Goal: Task Accomplishment & Management: Manage account settings

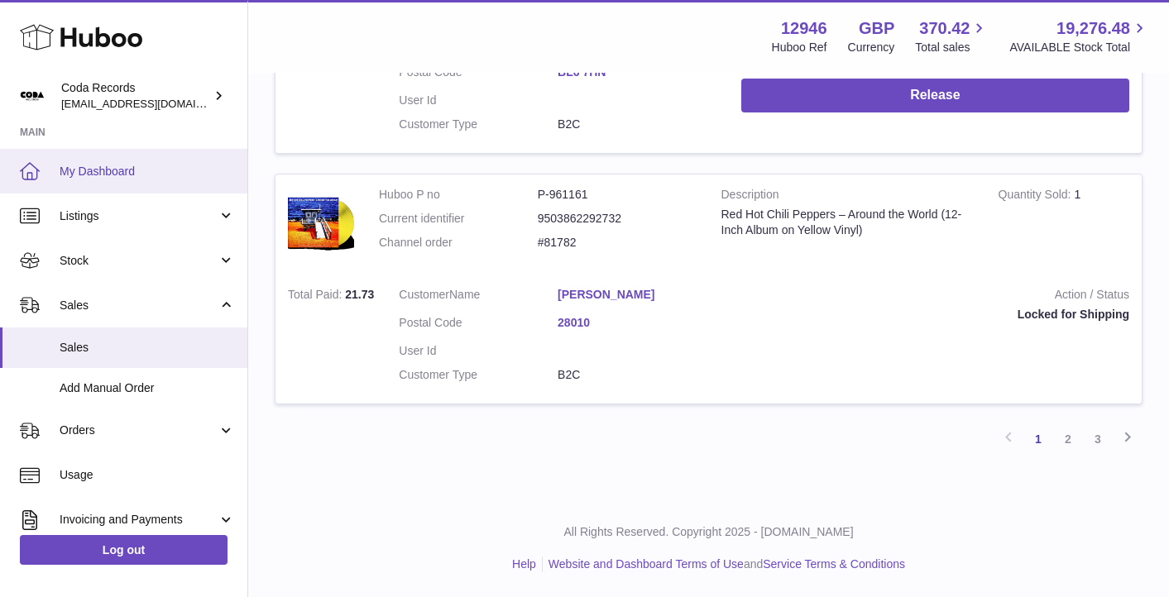
click at [149, 166] on span "My Dashboard" at bounding box center [147, 172] width 175 height 16
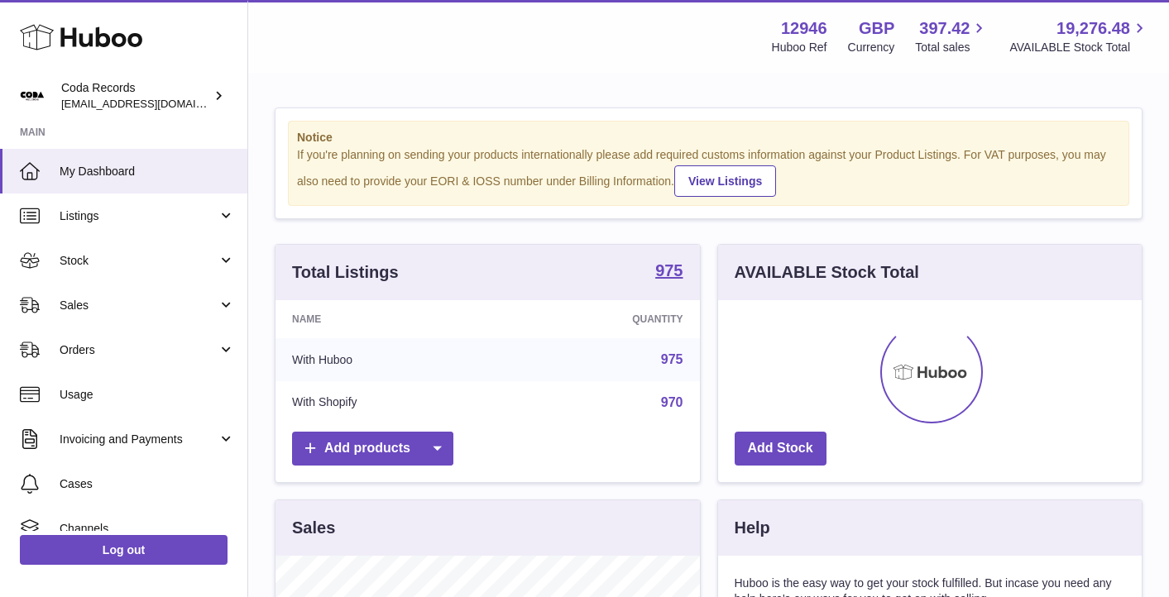
scroll to position [258, 423]
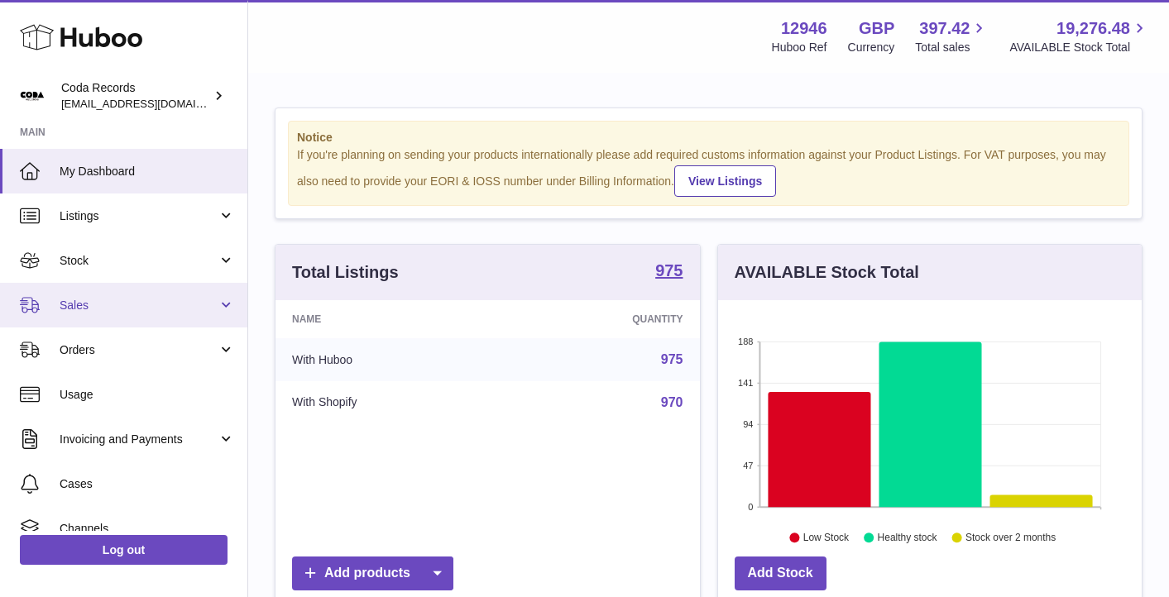
click at [152, 304] on span "Sales" at bounding box center [139, 306] width 158 height 16
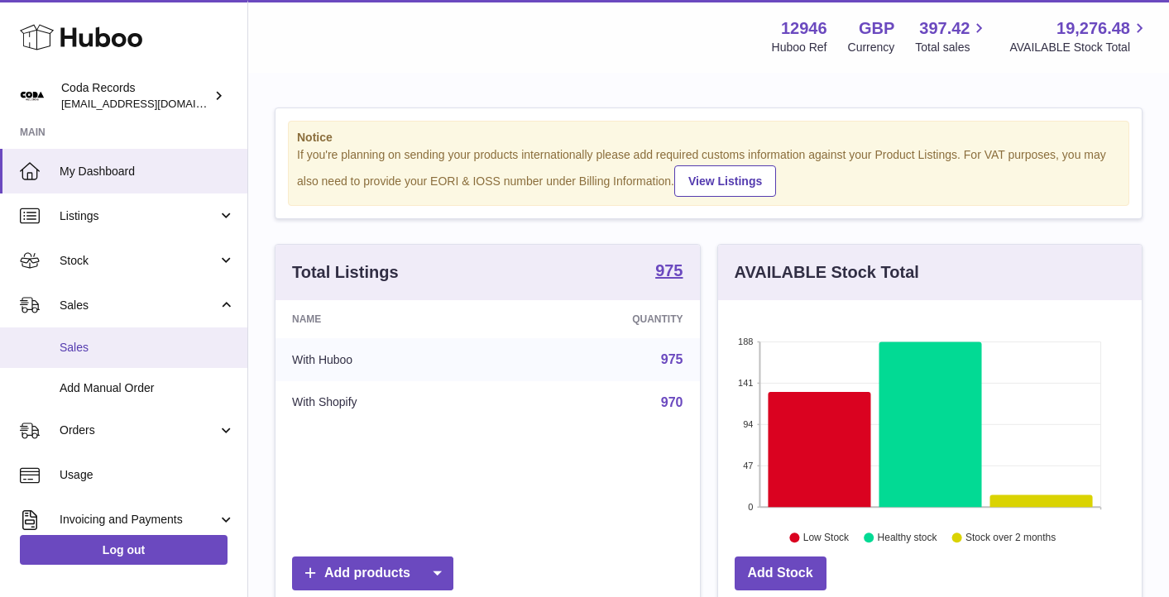
click at [157, 332] on link "Sales" at bounding box center [123, 347] width 247 height 41
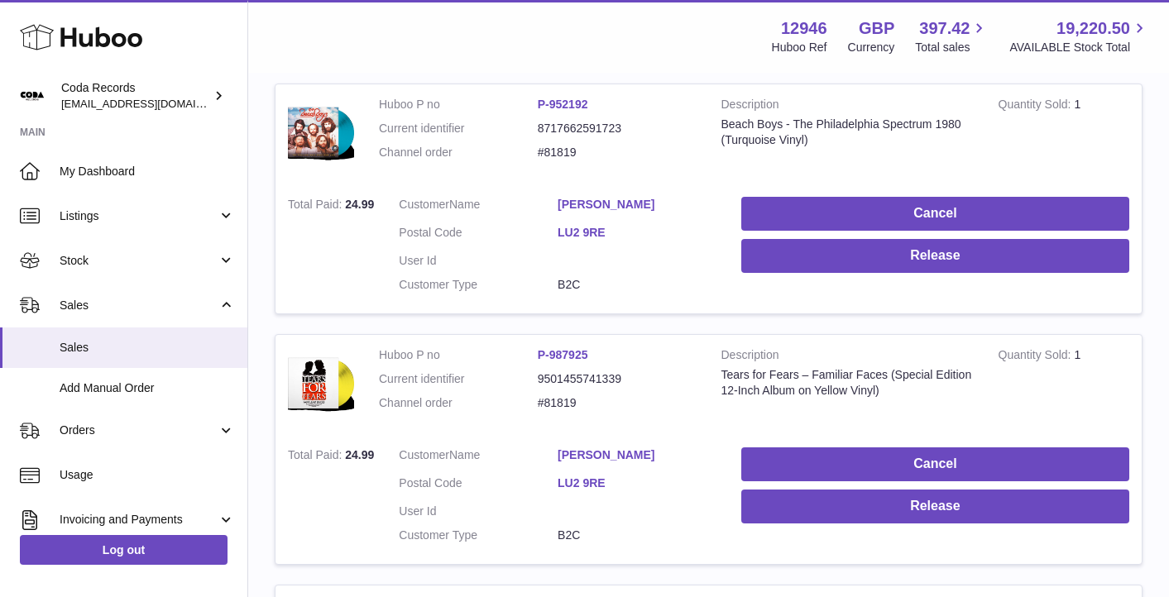
scroll to position [308, 0]
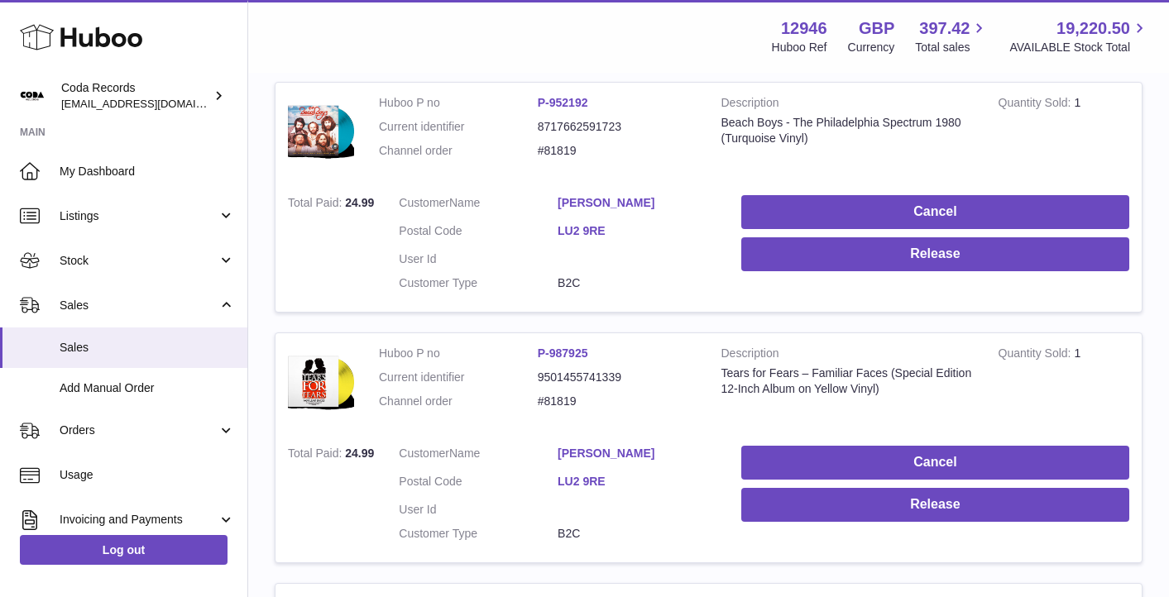
click at [610, 194] on td "Customer Name Annette Graham Postal Code LU2 9RE User Id Customer Type B2C" at bounding box center [557, 247] width 342 height 129
click at [610, 200] on link "Annette Graham" at bounding box center [636, 203] width 159 height 16
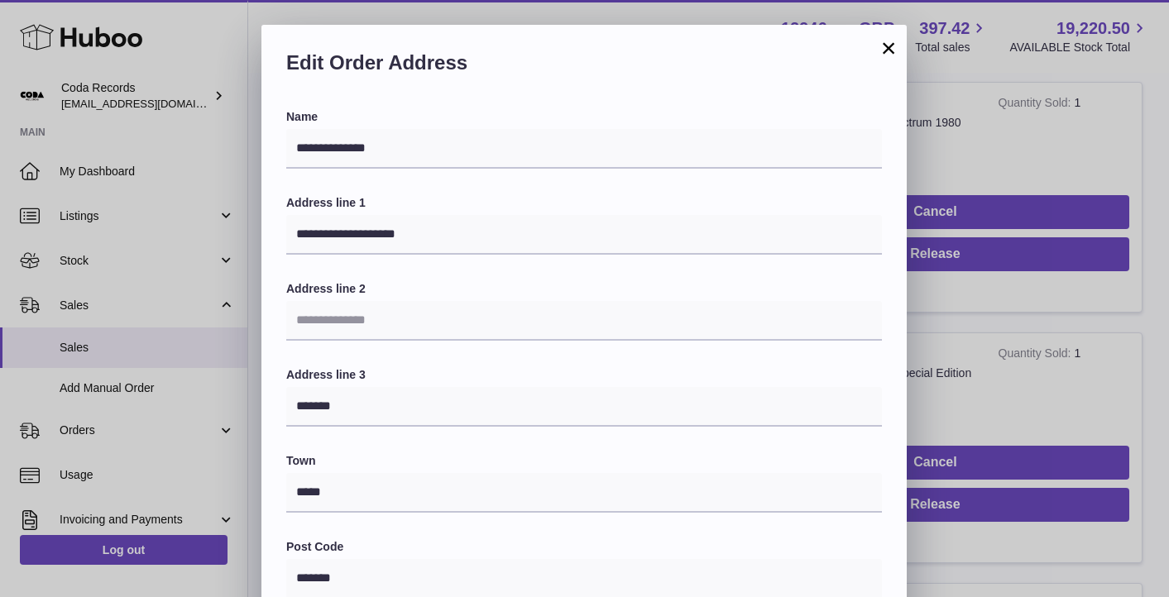
click at [1072, 126] on div "**********" at bounding box center [584, 521] width 1169 height 992
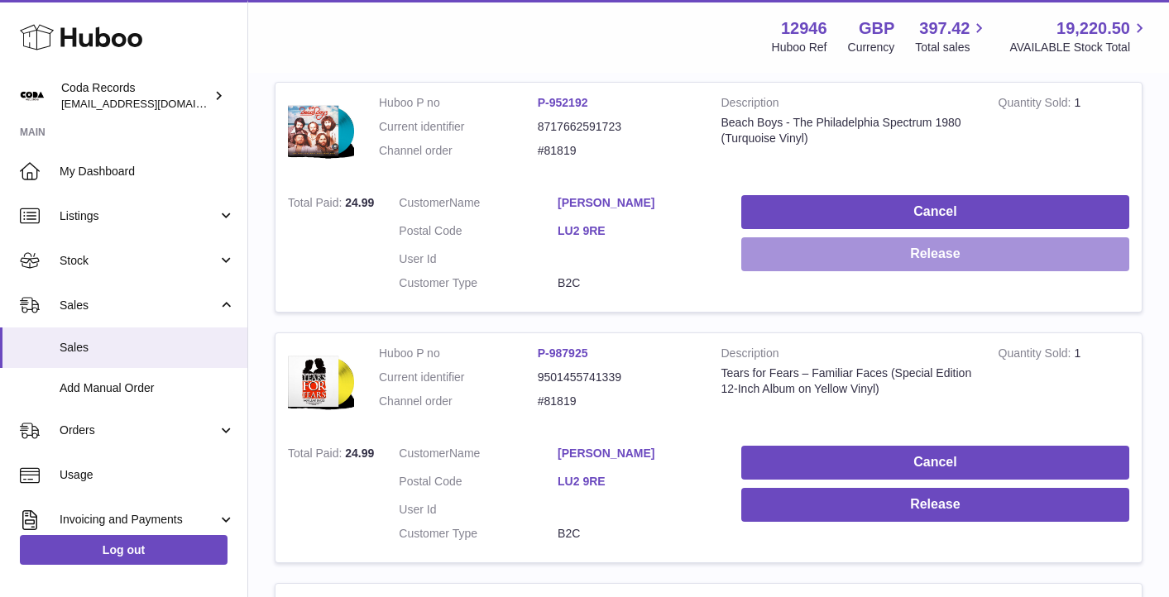
click at [971, 261] on button "Release" at bounding box center [935, 254] width 388 height 34
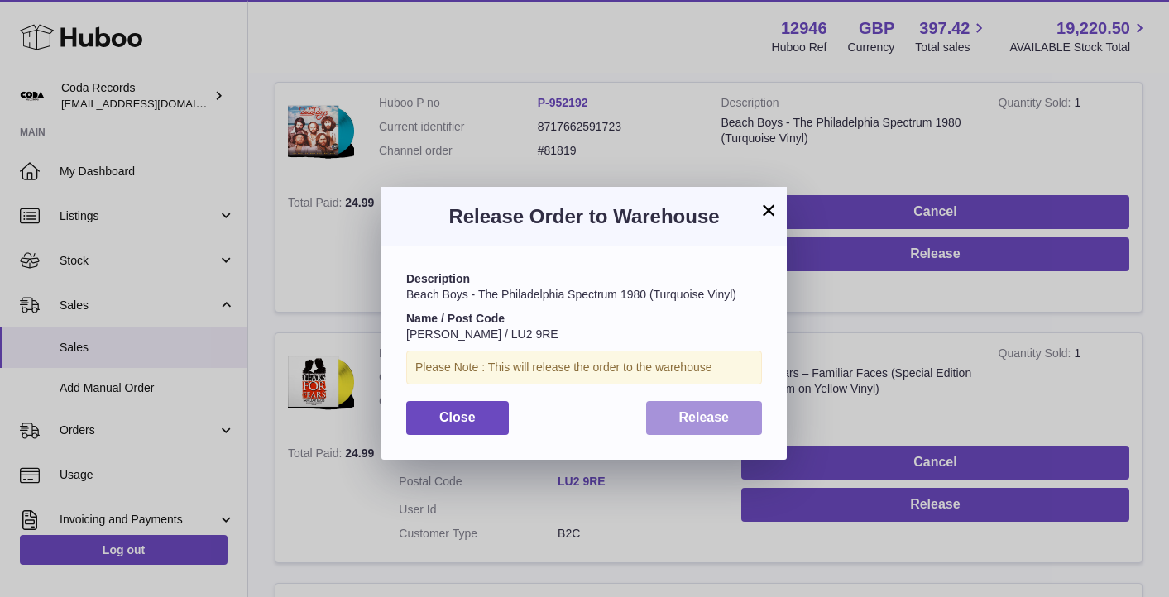
click at [751, 409] on button "Release" at bounding box center [704, 418] width 117 height 34
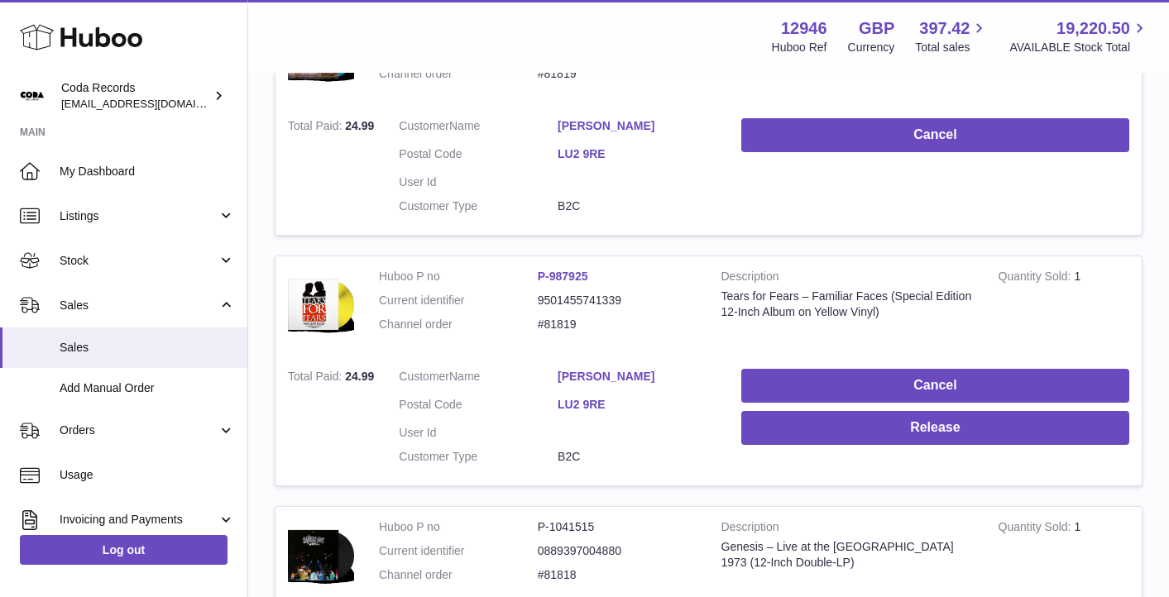
scroll to position [433, 0]
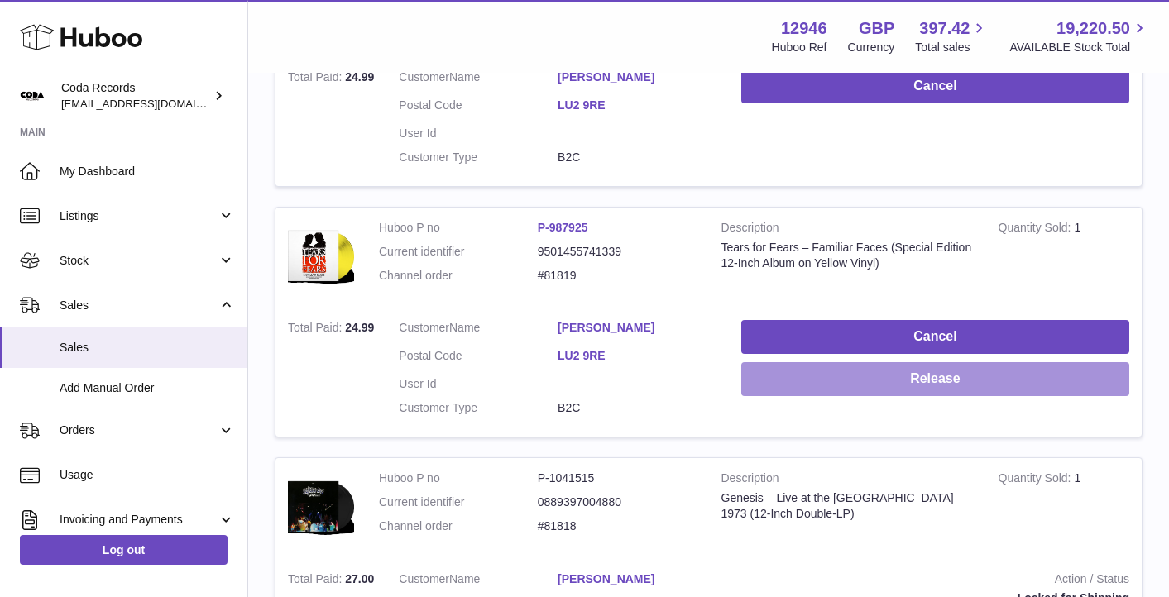
click at [968, 388] on button "Release" at bounding box center [935, 379] width 388 height 34
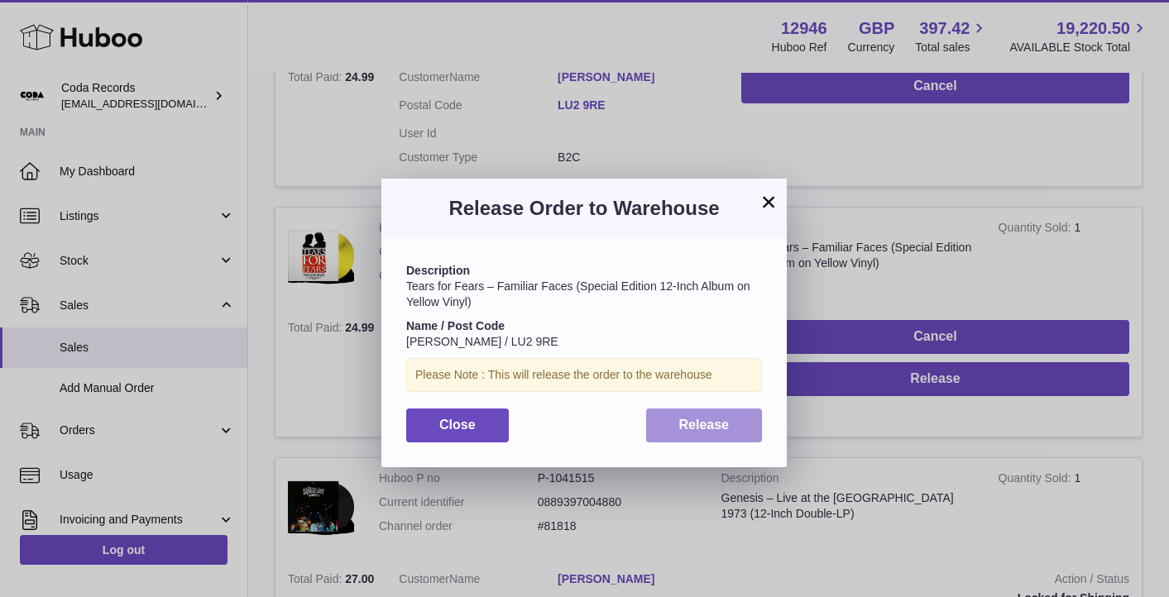
click at [724, 434] on button "Release" at bounding box center [704, 426] width 117 height 34
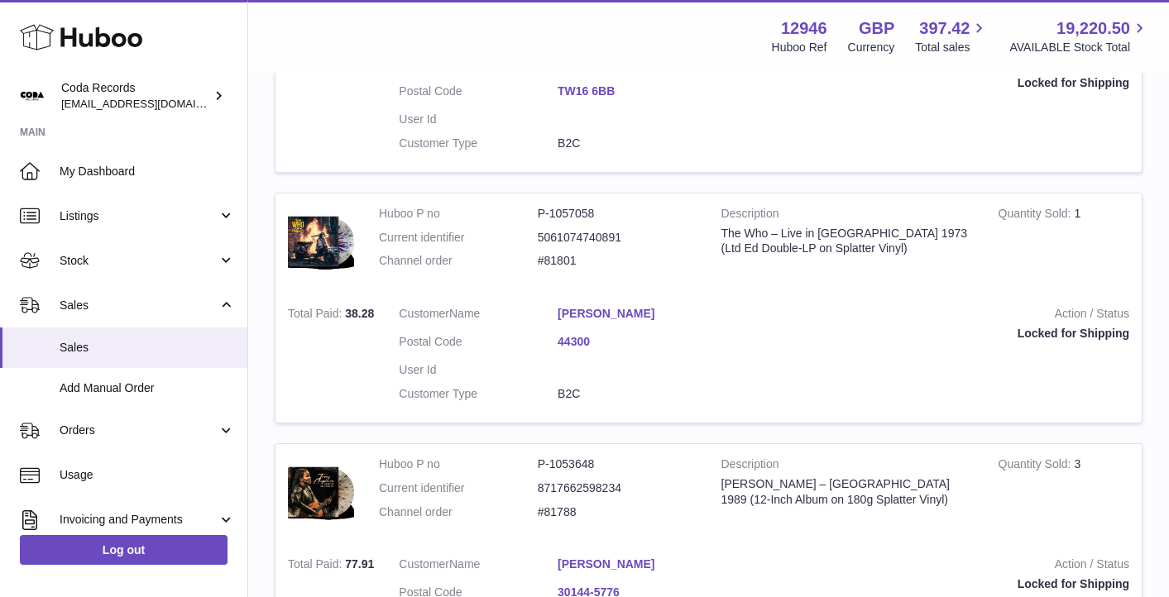
scroll to position [2211, 0]
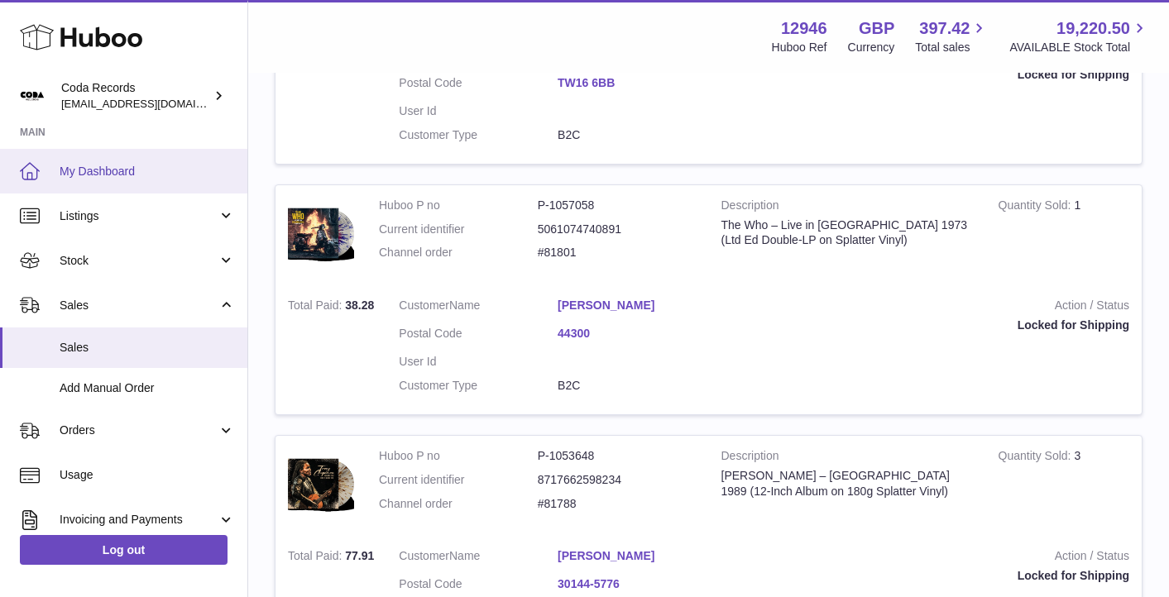
click at [150, 151] on link "My Dashboard" at bounding box center [123, 171] width 247 height 45
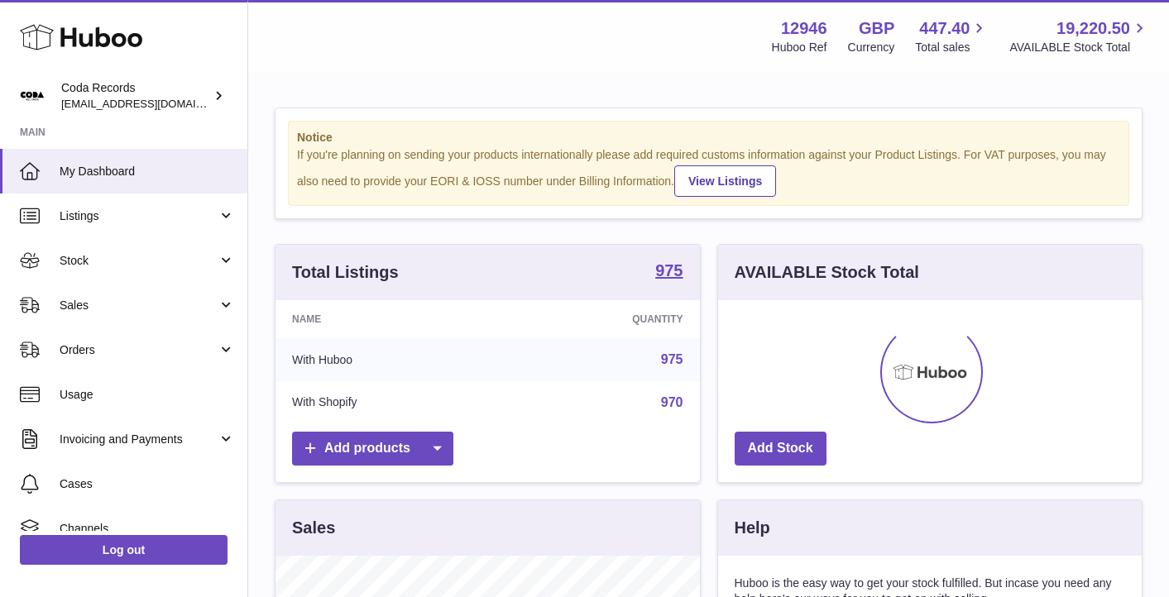
scroll to position [258, 423]
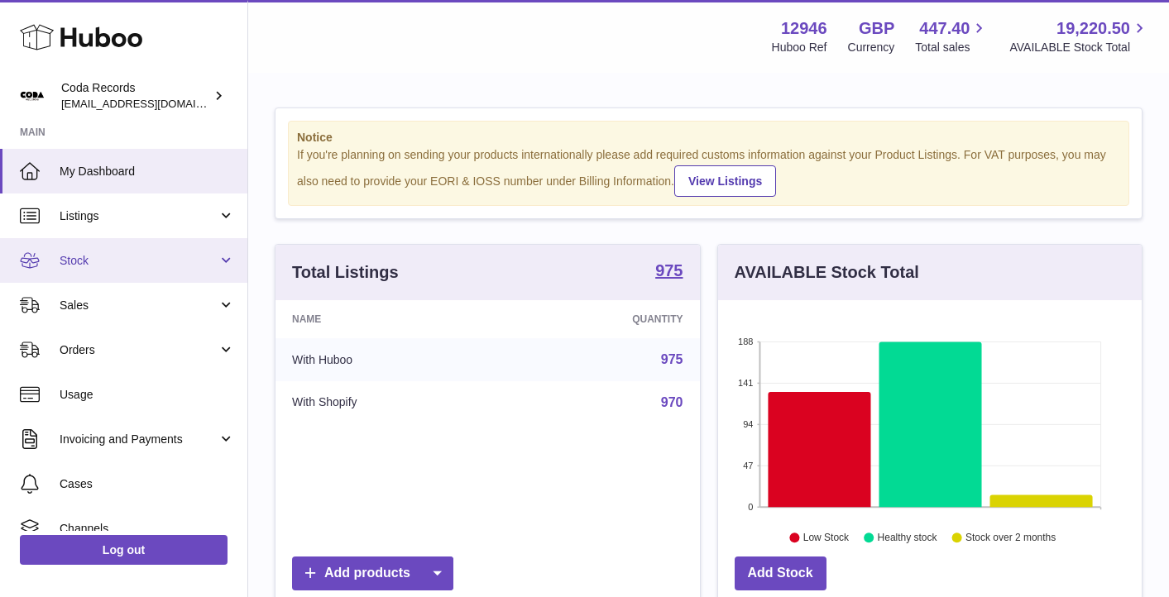
click at [159, 251] on link "Stock" at bounding box center [123, 260] width 247 height 45
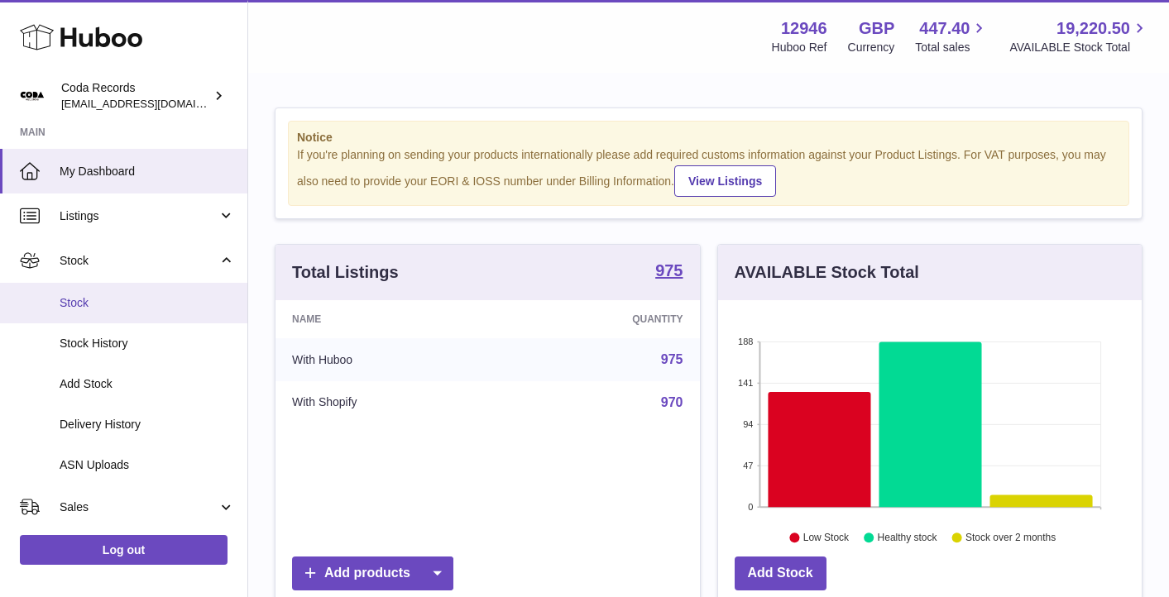
click at [146, 290] on link "Stock" at bounding box center [123, 303] width 247 height 41
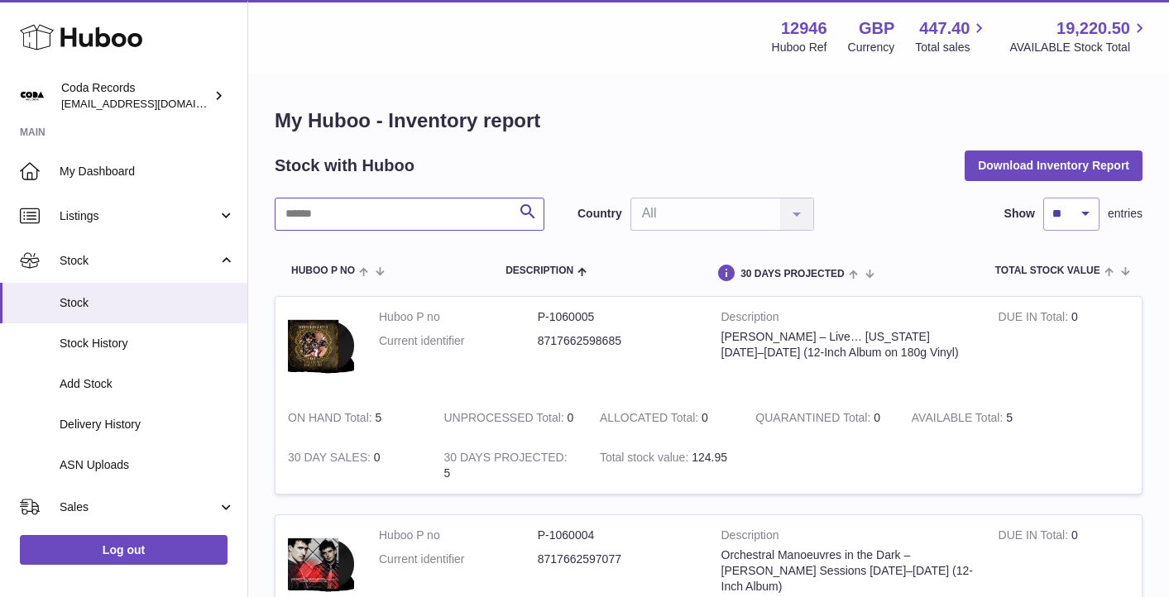
click at [467, 209] on input "text" at bounding box center [410, 214] width 270 height 33
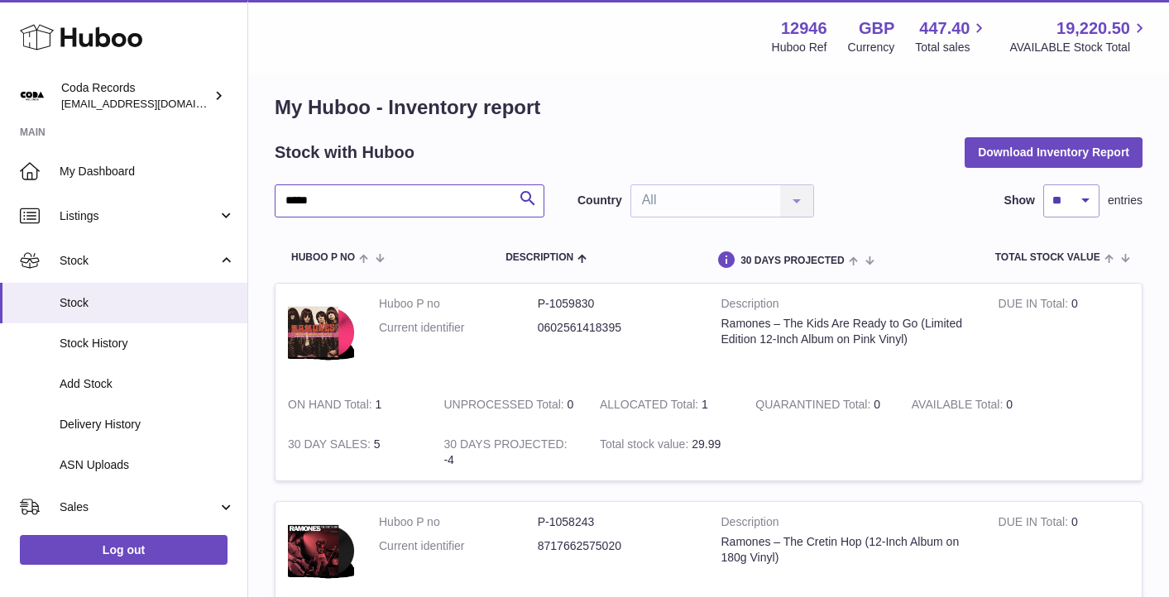
scroll to position [17, 0]
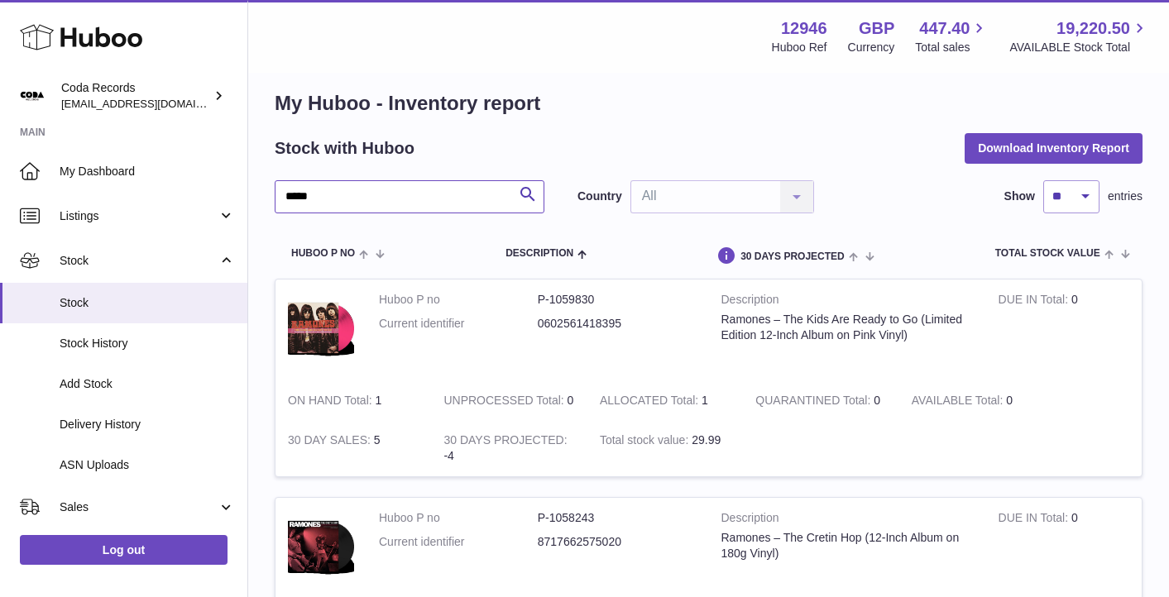
type input "*****"
click at [673, 148] on div "Stock with Huboo Download Inventory Report" at bounding box center [709, 148] width 868 height 30
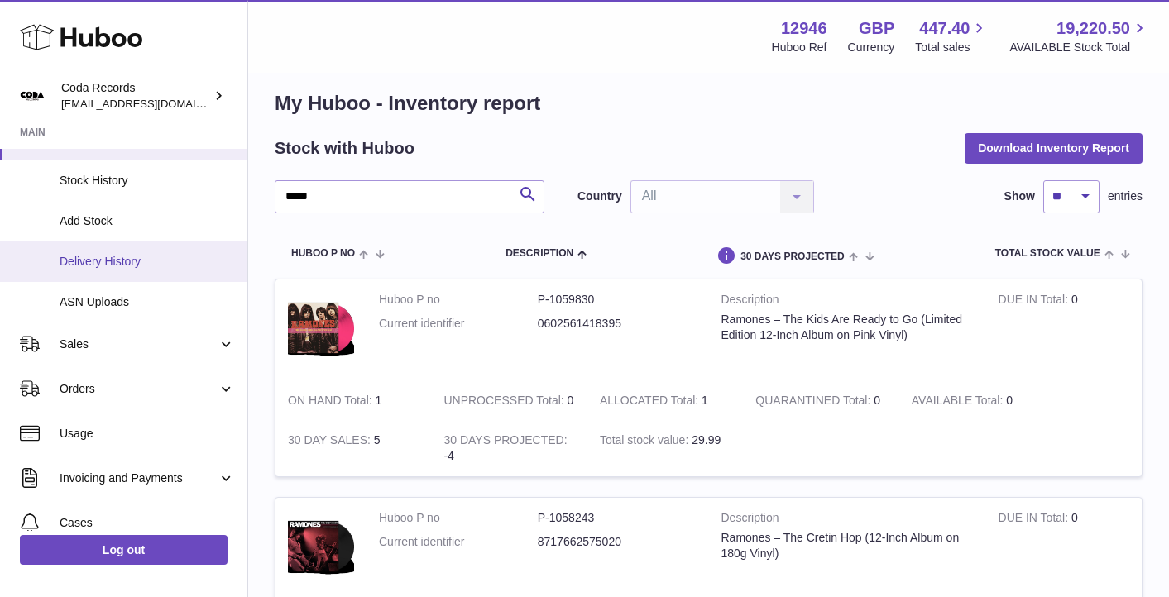
scroll to position [174, 0]
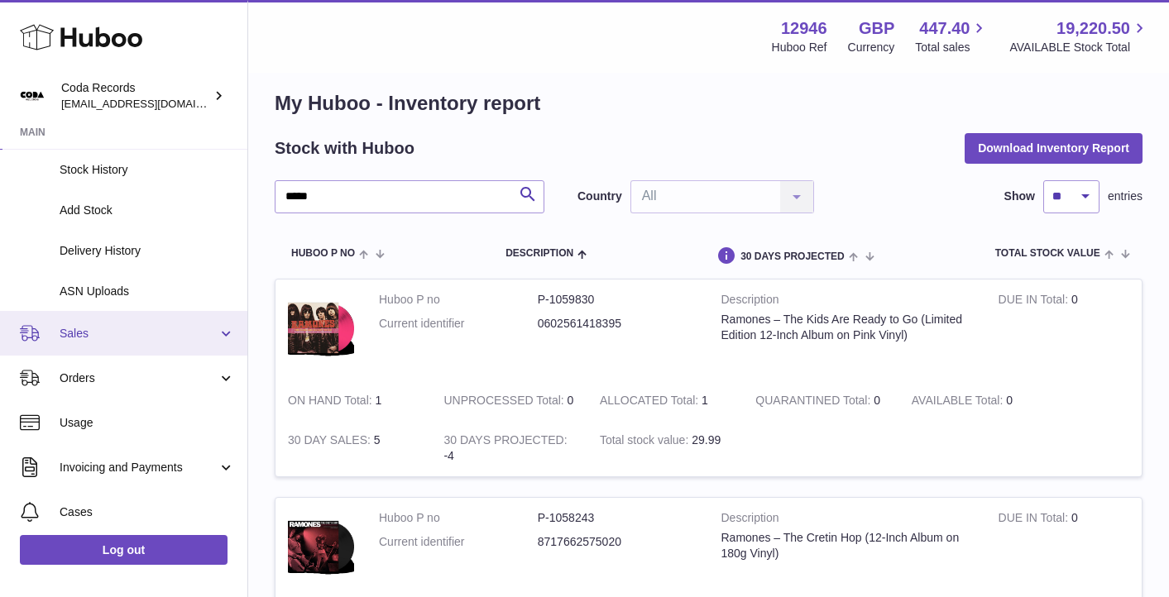
click at [127, 340] on span "Sales" at bounding box center [139, 334] width 158 height 16
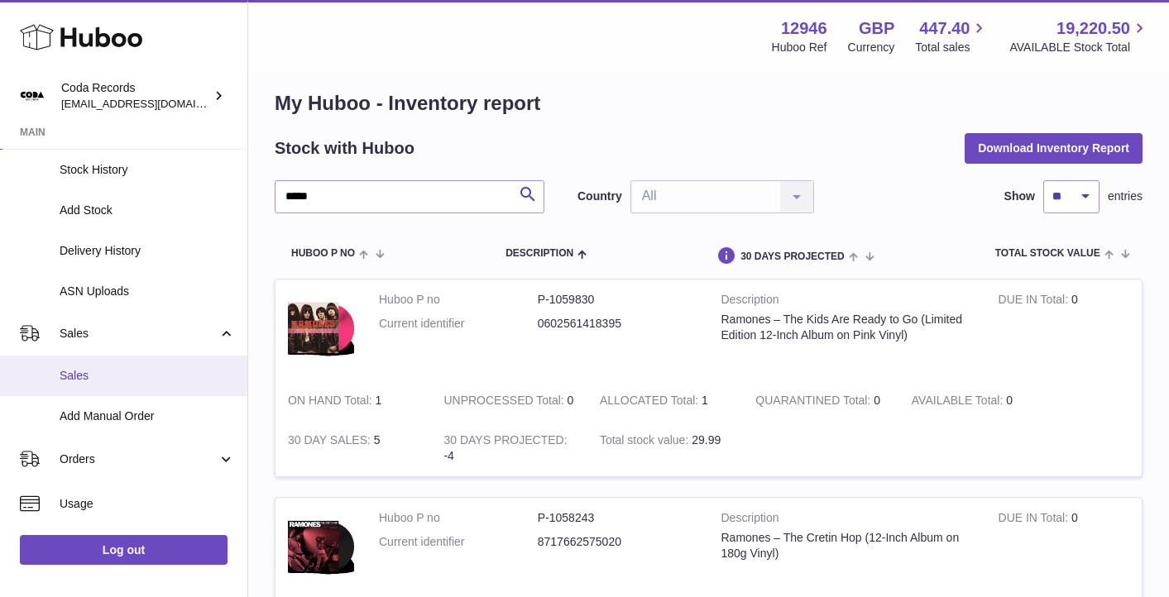
click at [124, 362] on link "Sales" at bounding box center [123, 376] width 247 height 41
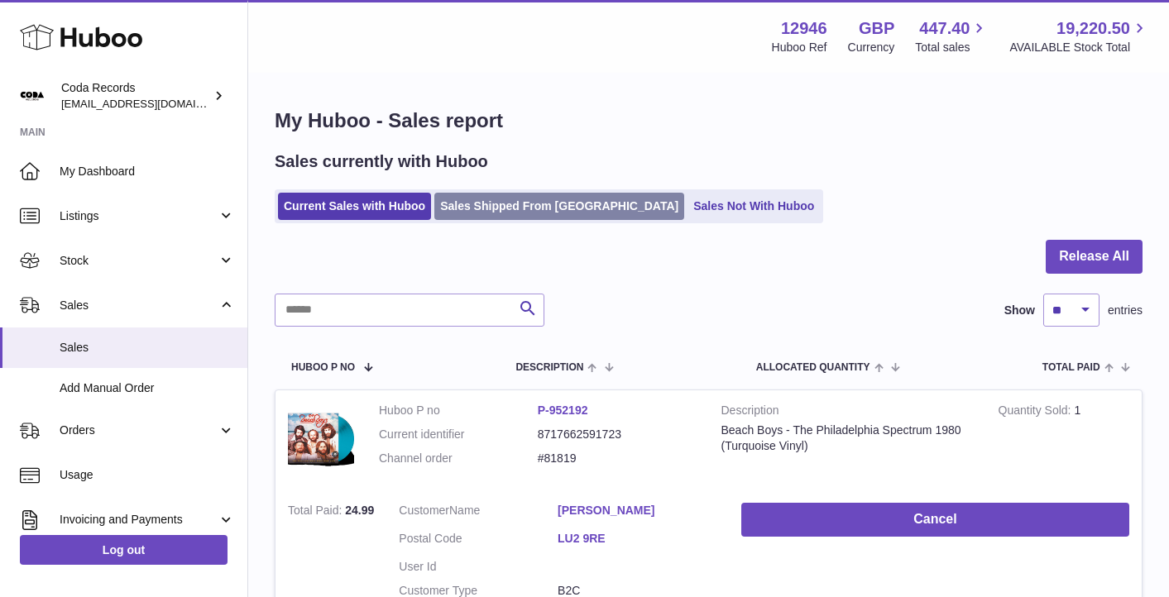
click at [532, 203] on link "Sales Shipped From [GEOGRAPHIC_DATA]" at bounding box center [559, 206] width 250 height 27
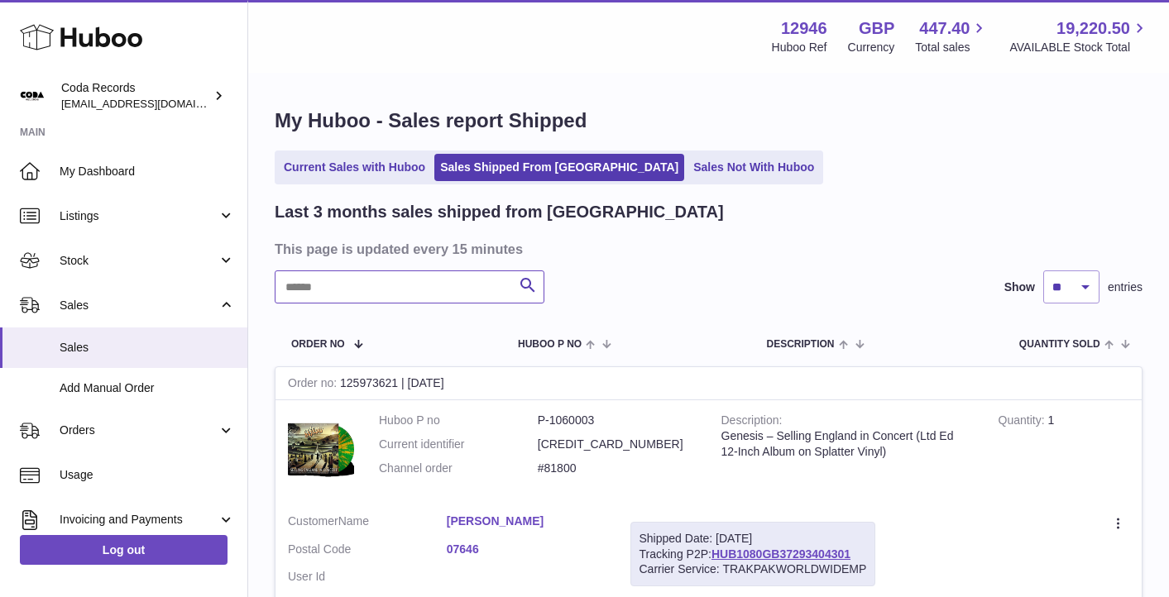
click at [431, 275] on input "text" at bounding box center [410, 286] width 270 height 33
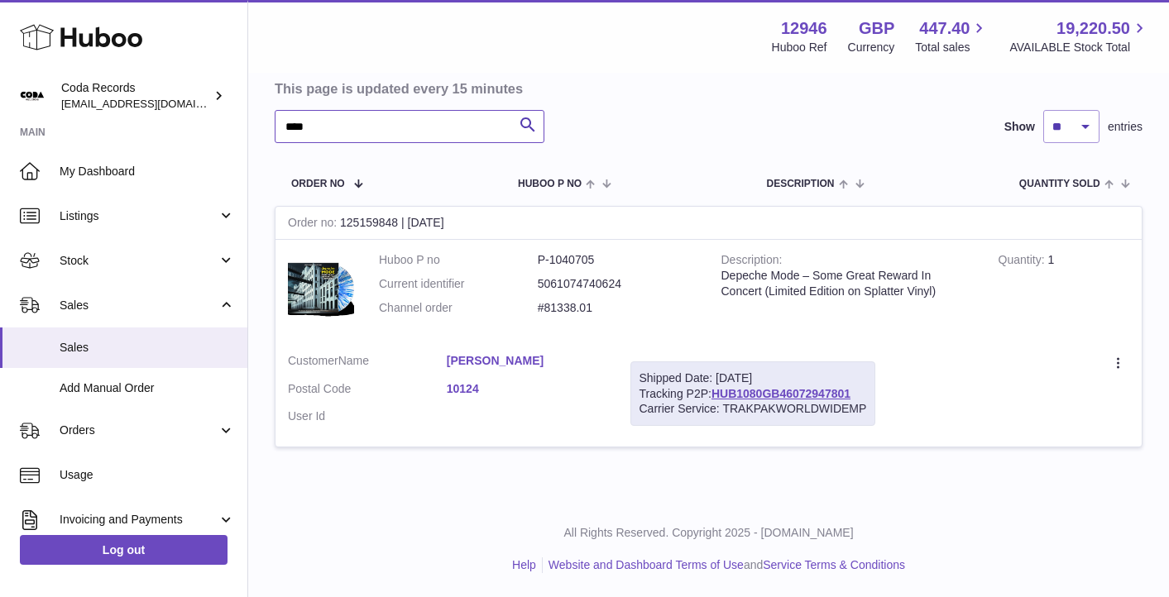
scroll to position [161, 0]
type input "****"
click at [765, 396] on link "HUB1080GB46072947801" at bounding box center [780, 392] width 139 height 13
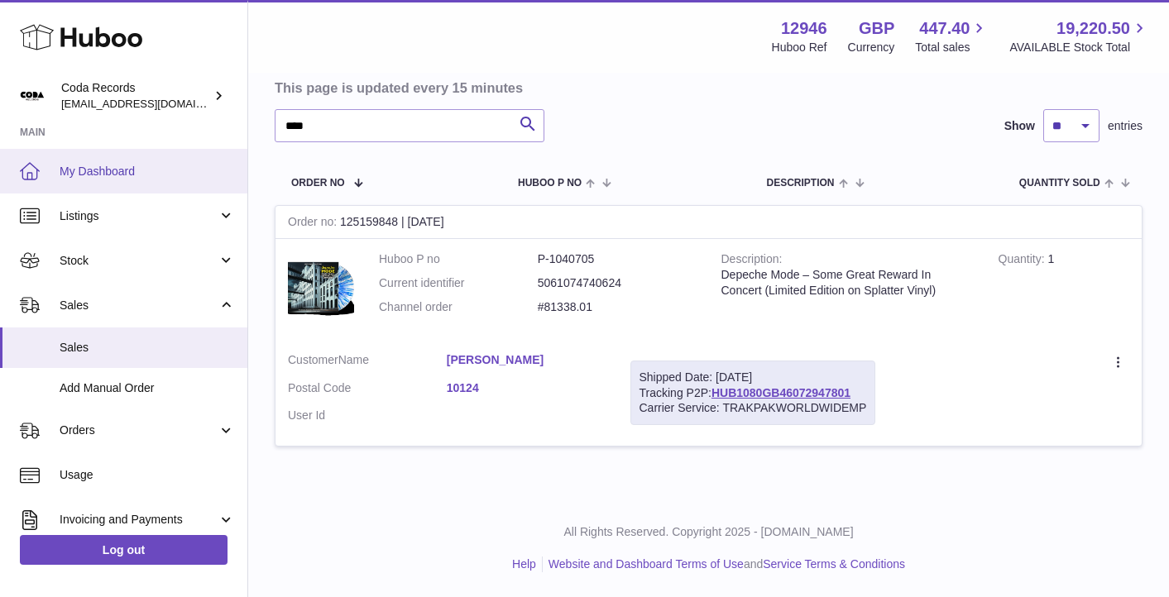
click at [136, 164] on span "My Dashboard" at bounding box center [147, 172] width 175 height 16
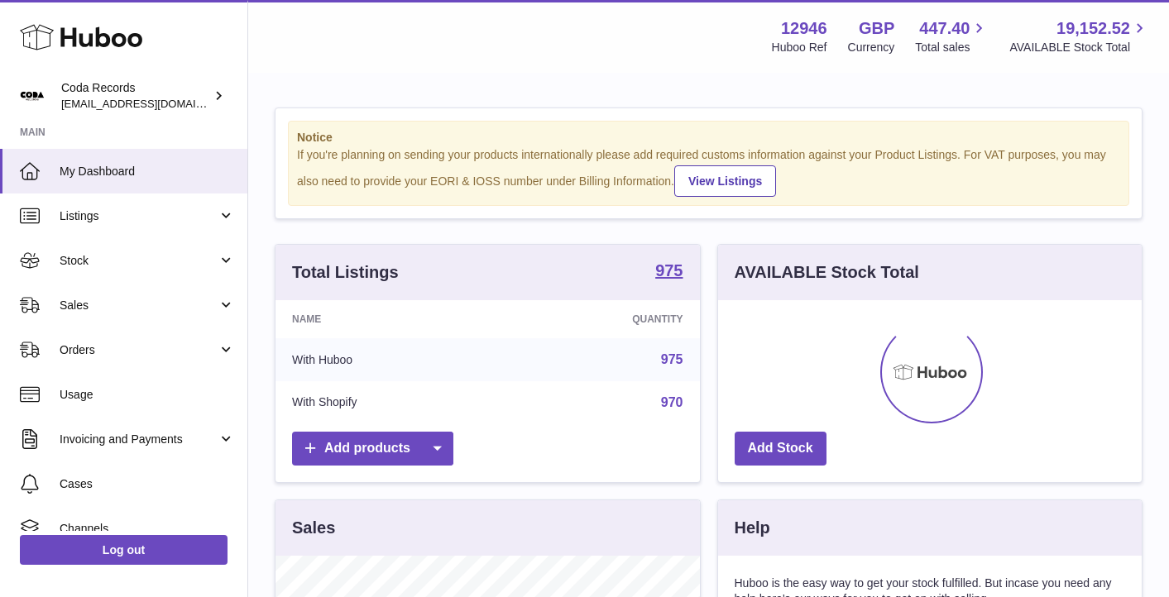
scroll to position [258, 423]
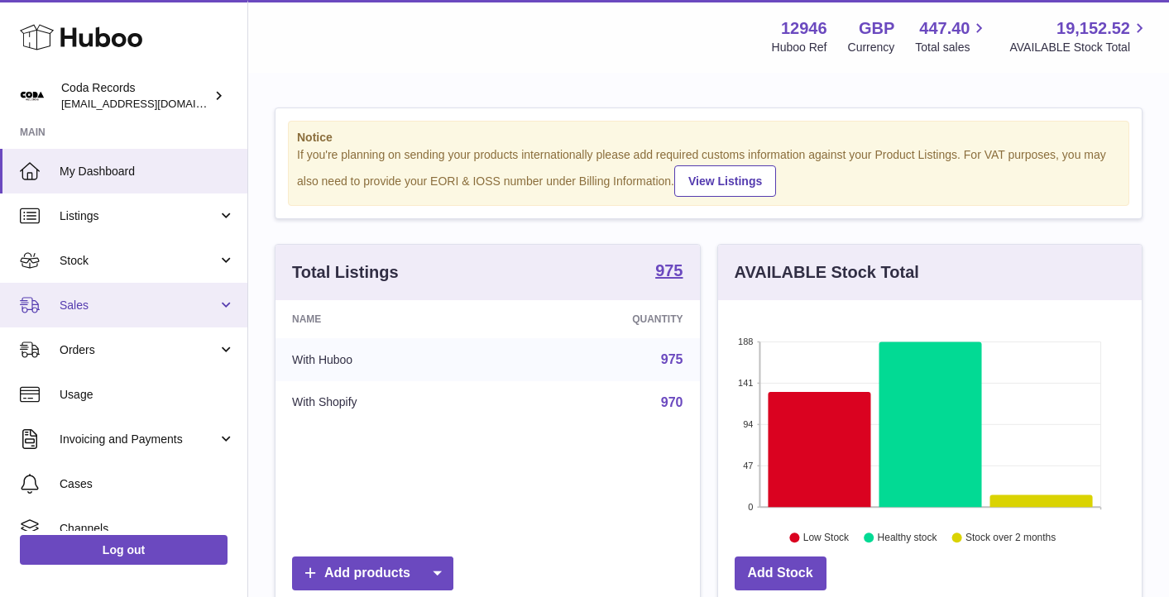
click at [93, 300] on span "Sales" at bounding box center [139, 306] width 158 height 16
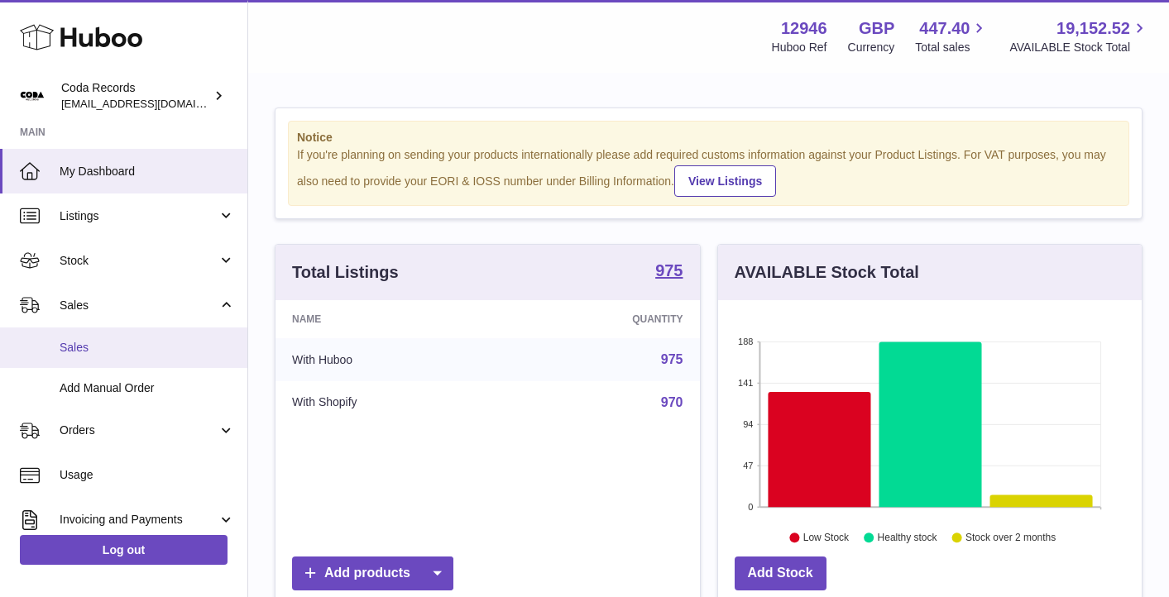
click at [94, 346] on span "Sales" at bounding box center [147, 348] width 175 height 16
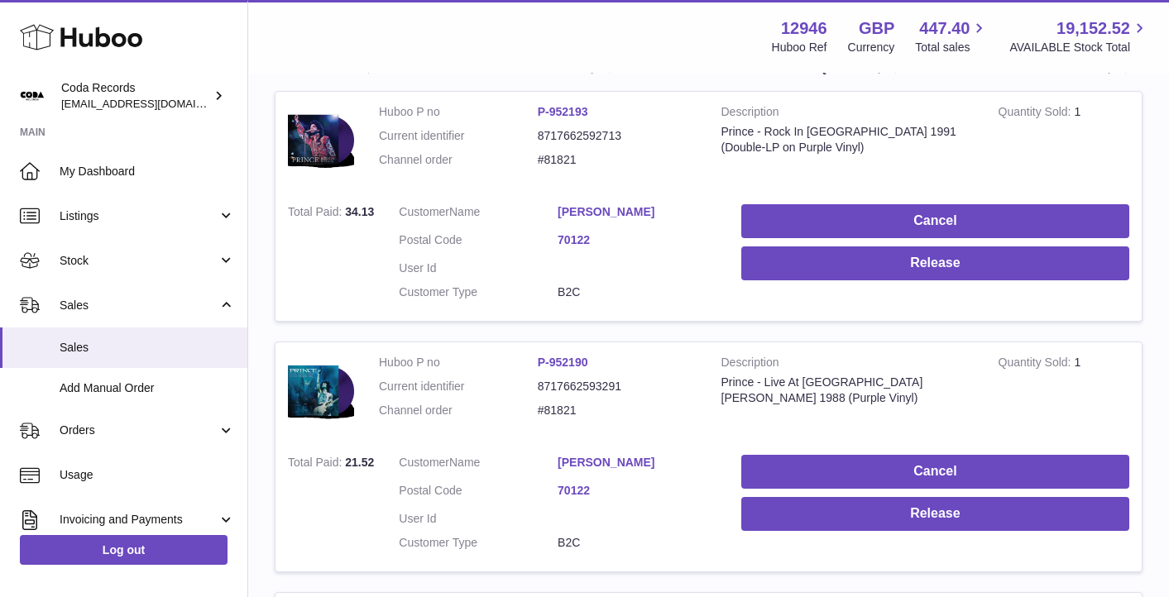
scroll to position [298, 0]
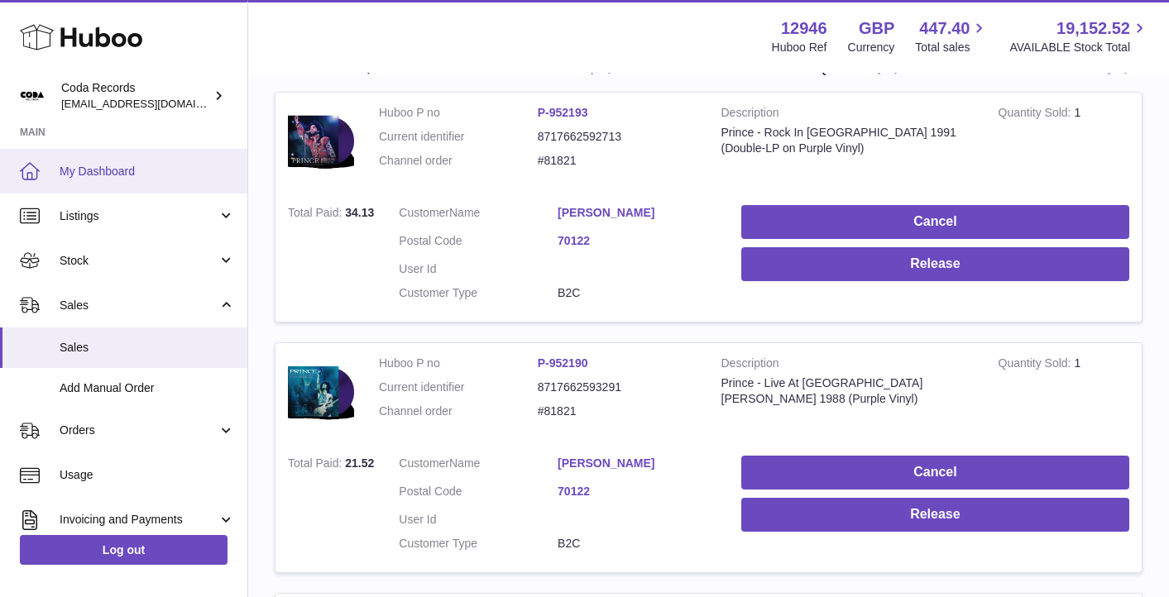
click at [116, 174] on span "My Dashboard" at bounding box center [147, 172] width 175 height 16
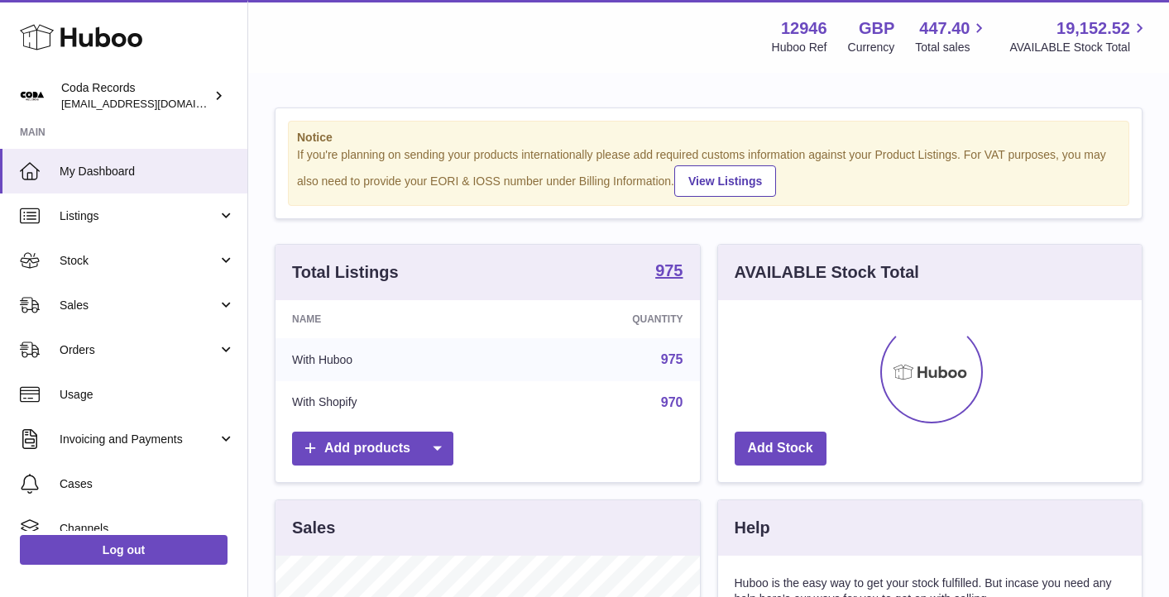
scroll to position [258, 423]
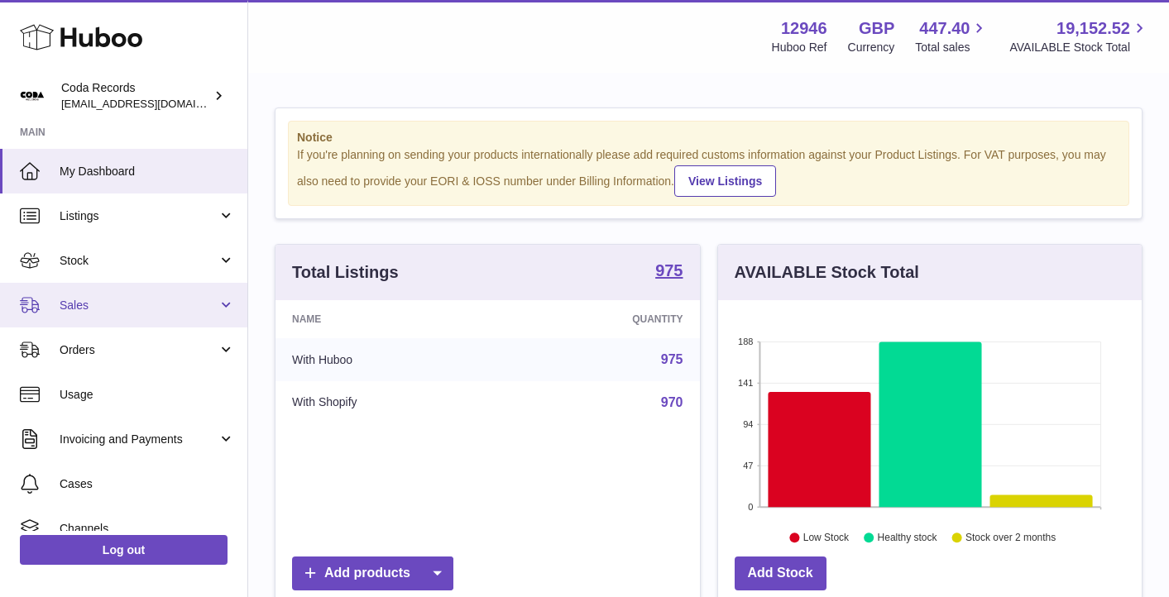
click at [132, 301] on span "Sales" at bounding box center [139, 306] width 158 height 16
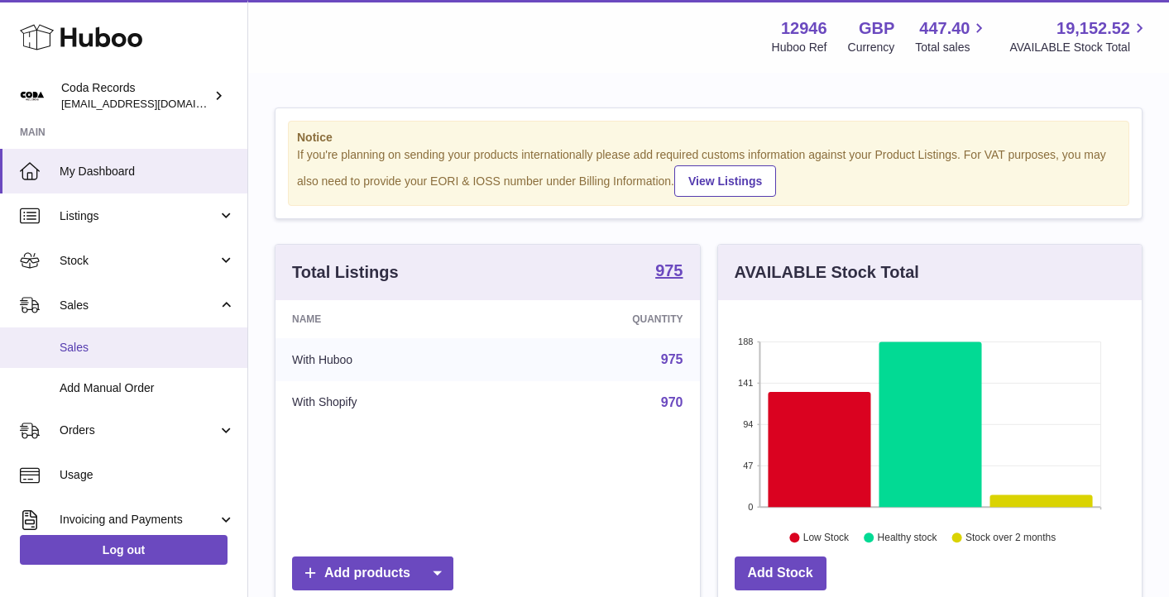
click at [122, 342] on span "Sales" at bounding box center [147, 348] width 175 height 16
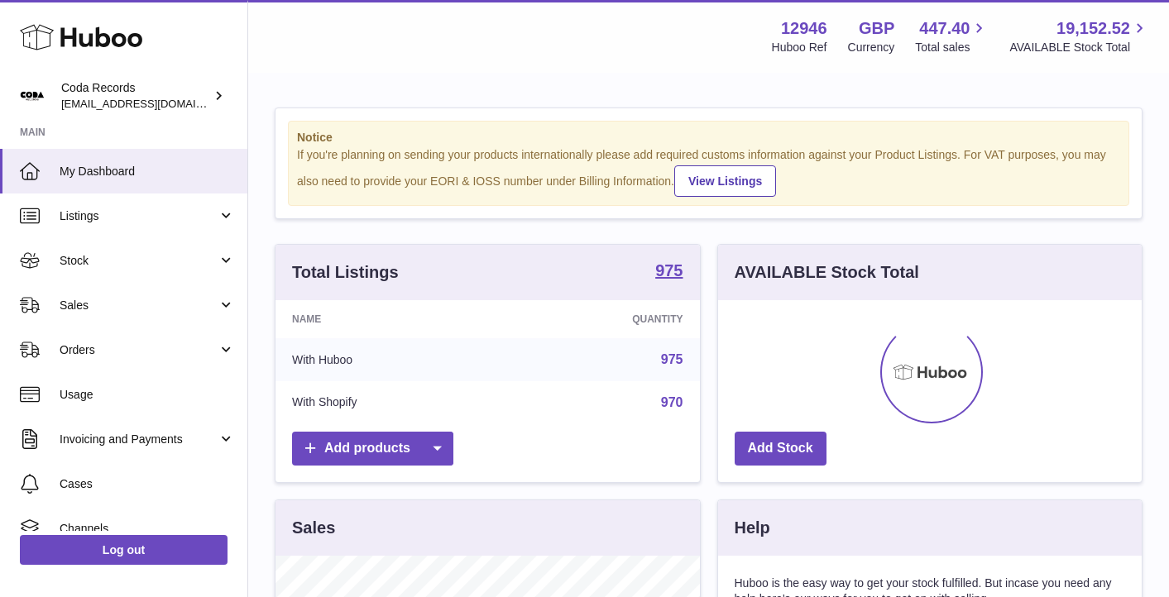
scroll to position [258, 423]
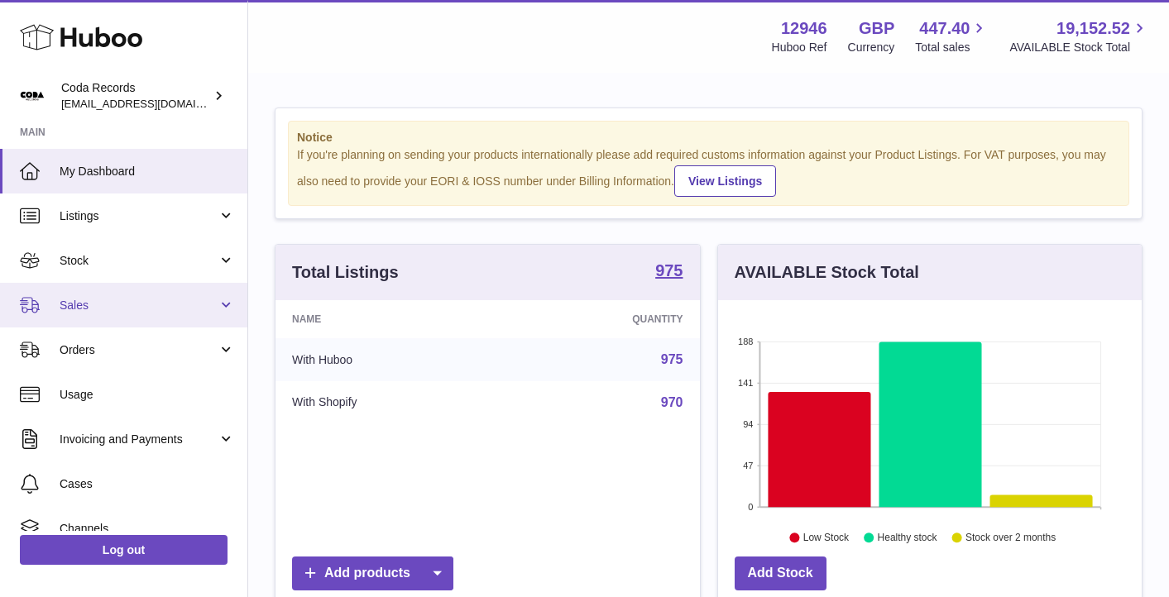
click at [179, 289] on link "Sales" at bounding box center [123, 305] width 247 height 45
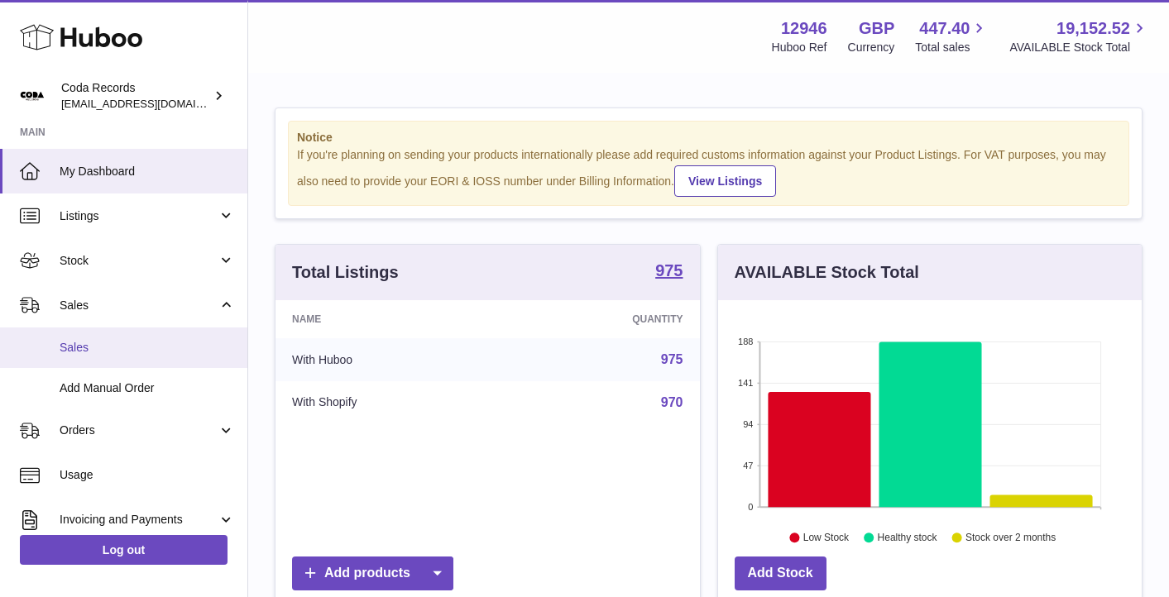
click at [164, 337] on link "Sales" at bounding box center [123, 347] width 247 height 41
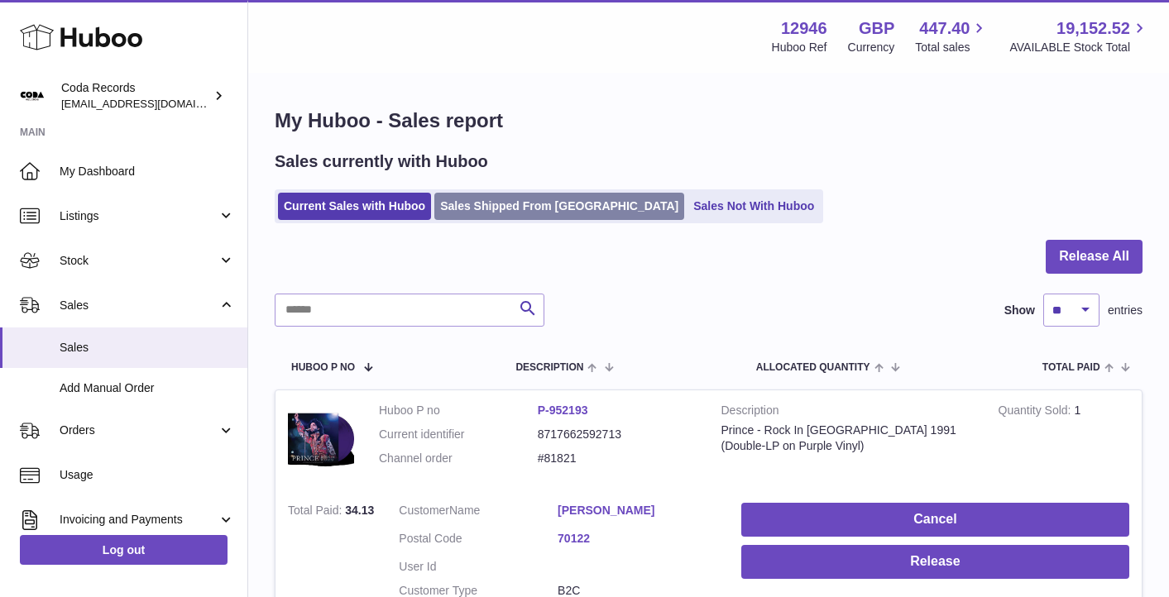
click at [506, 217] on link "Sales Shipped From Huboo" at bounding box center [559, 206] width 250 height 27
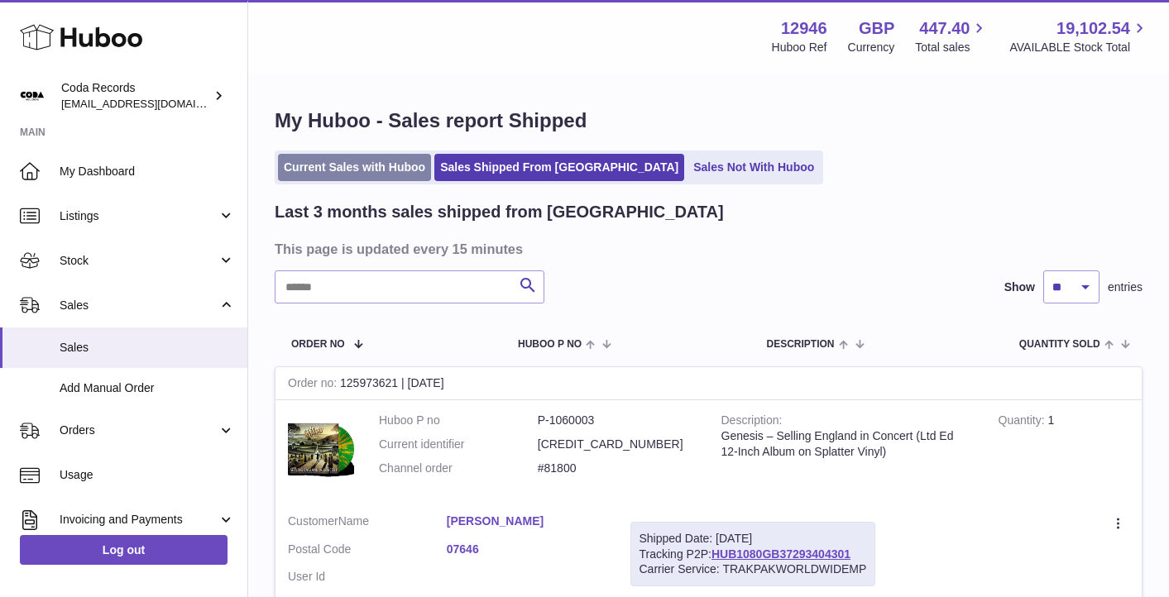
click at [392, 162] on link "Current Sales with Huboo" at bounding box center [354, 167] width 153 height 27
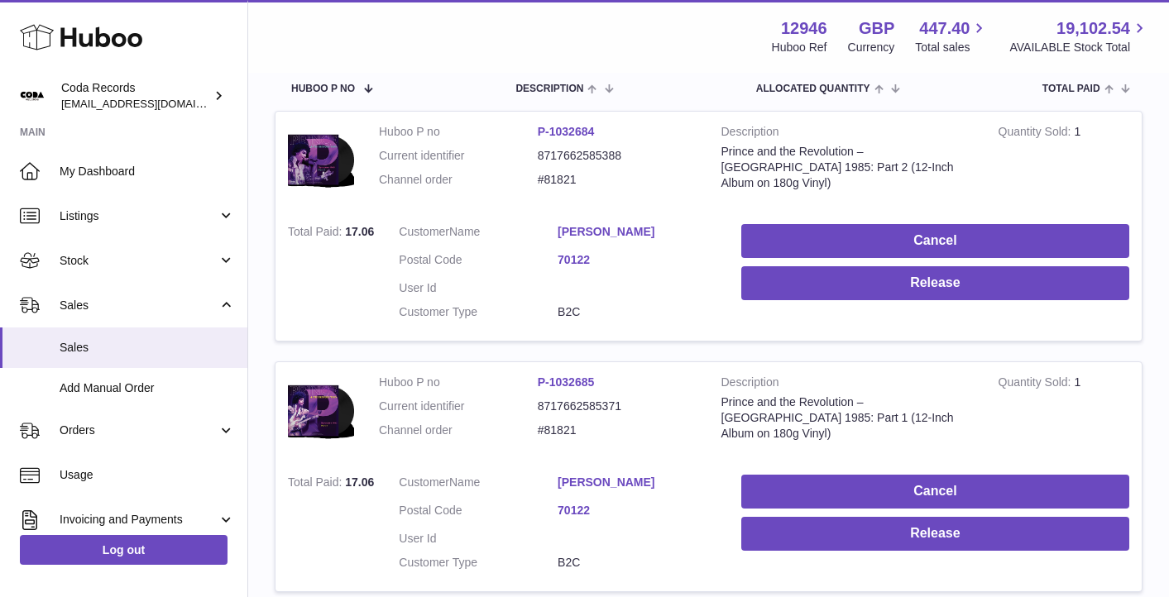
scroll to position [280, 0]
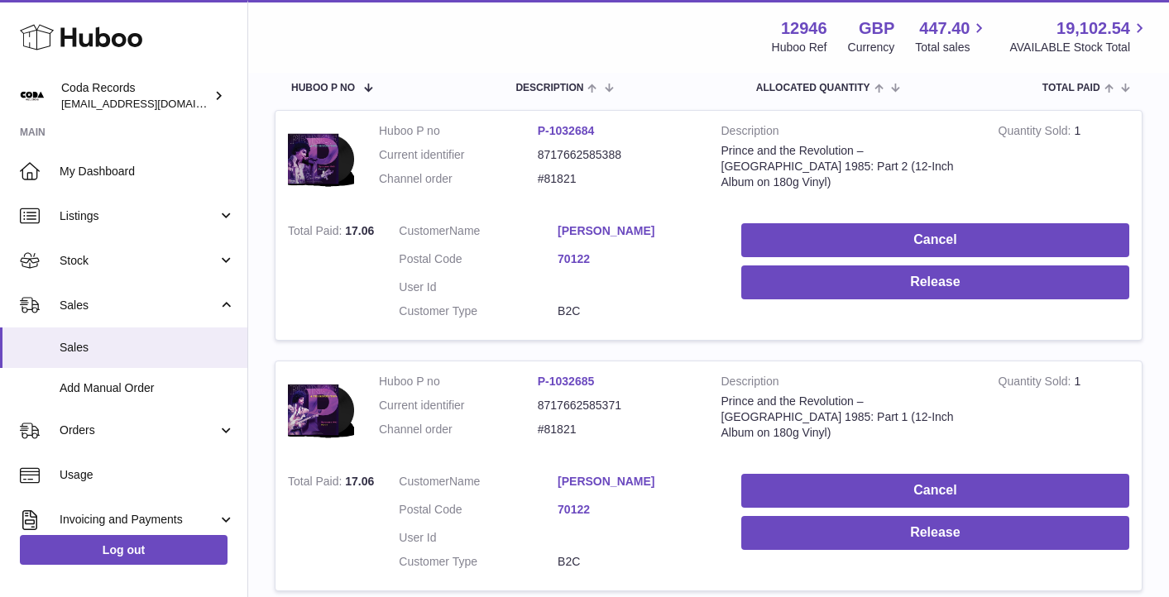
click at [575, 233] on link "[PERSON_NAME]" at bounding box center [636, 231] width 159 height 16
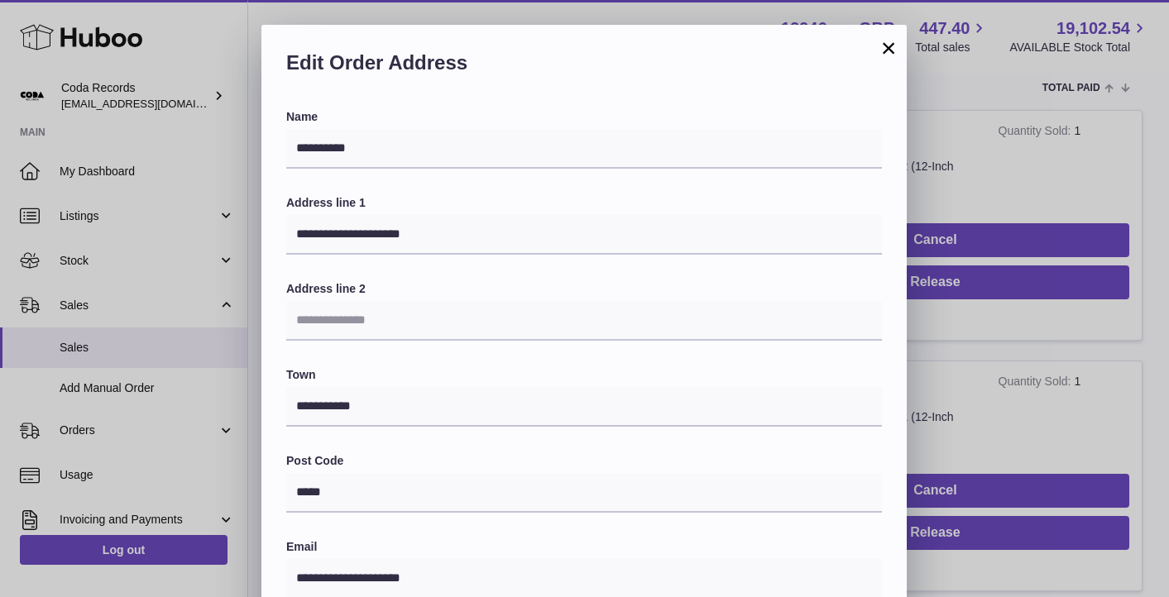
click at [552, 22] on div "**********" at bounding box center [584, 298] width 1169 height 597
click at [978, 163] on div "**********" at bounding box center [584, 521] width 1169 height 992
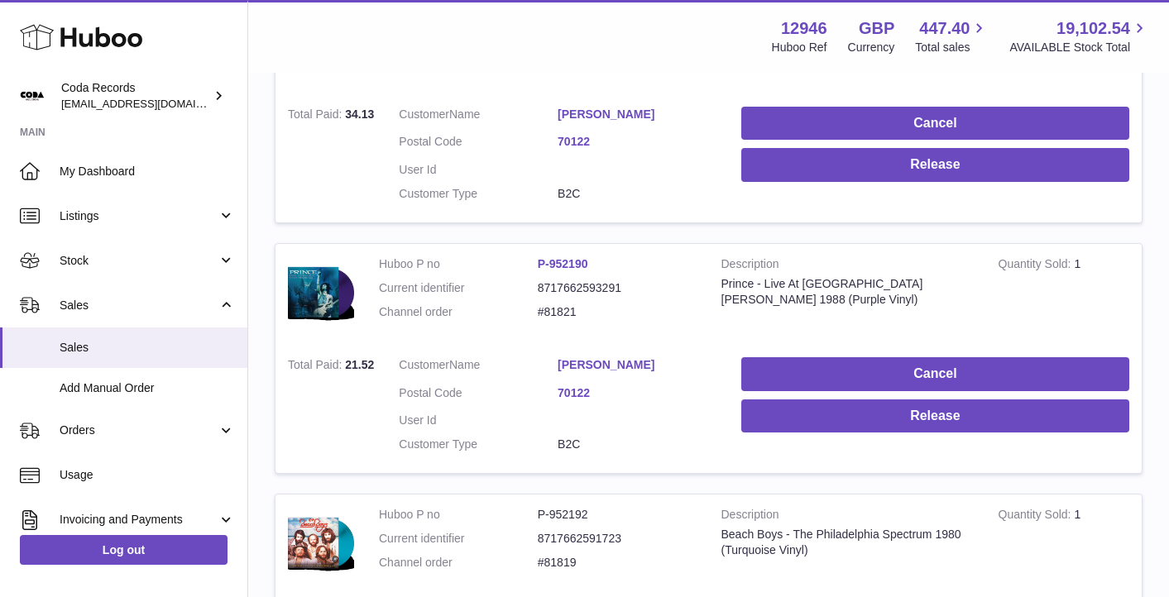
scroll to position [930, 0]
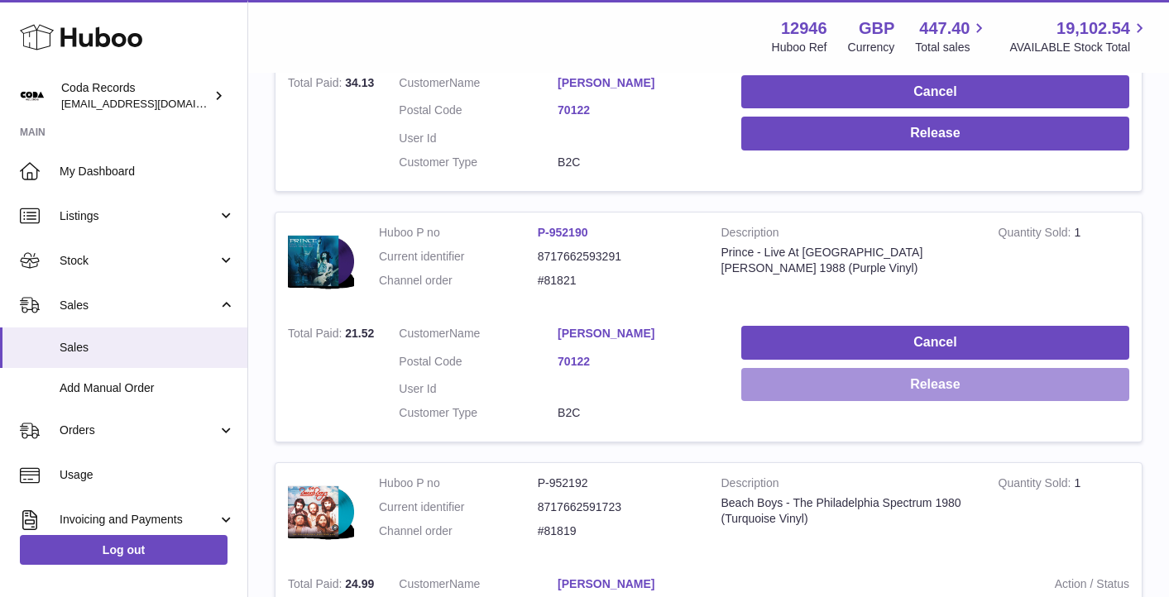
click at [905, 386] on button "Release" at bounding box center [935, 385] width 388 height 34
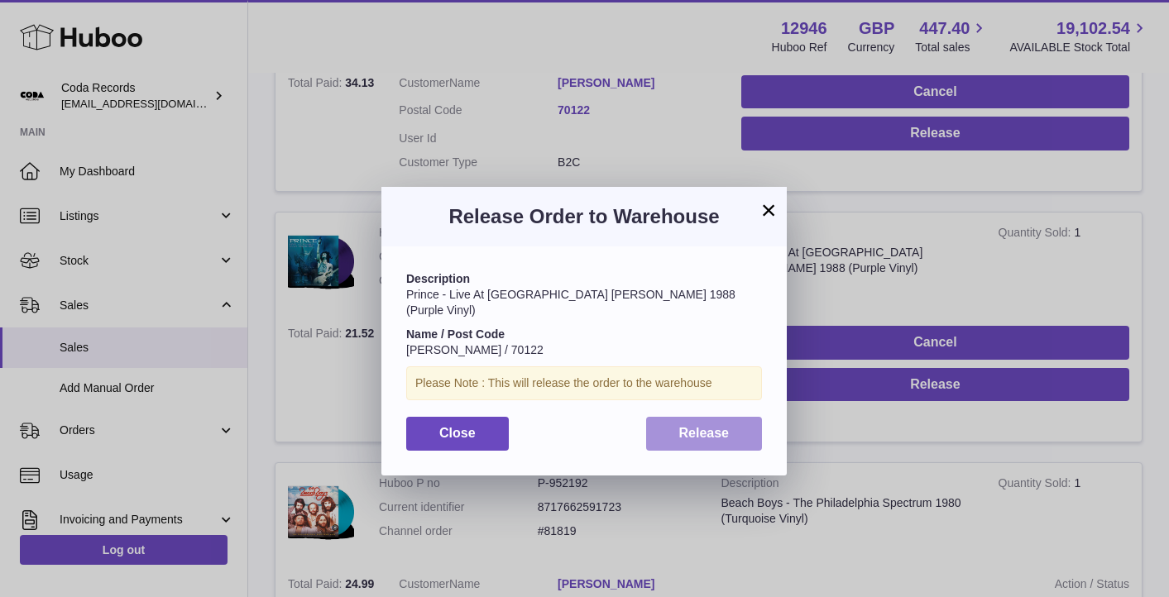
click at [734, 420] on button "Release" at bounding box center [704, 434] width 117 height 34
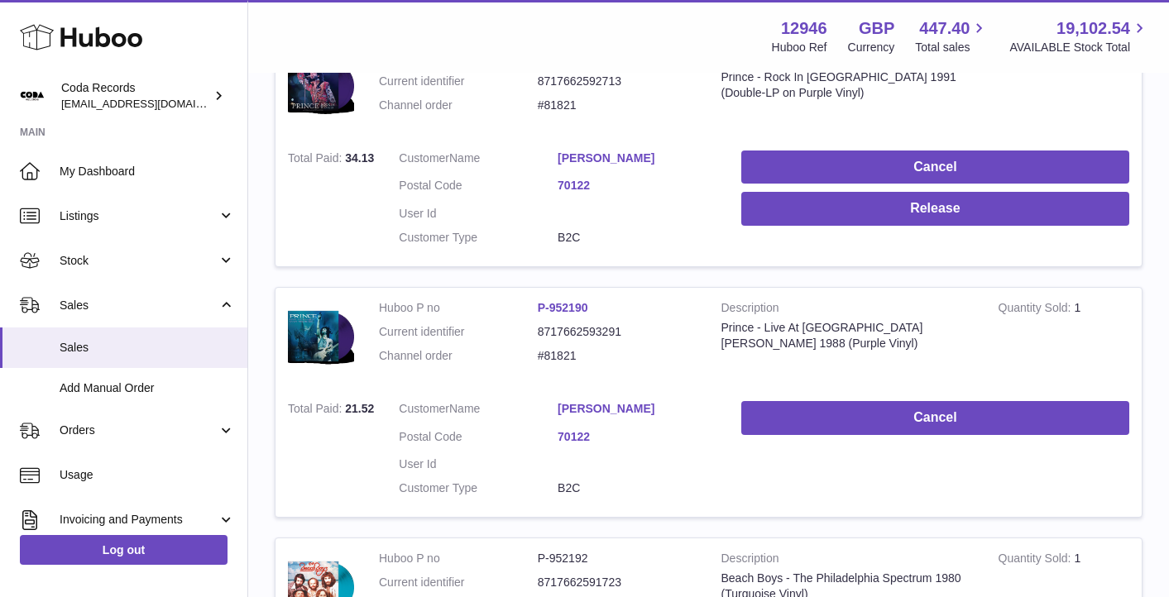
scroll to position [850, 0]
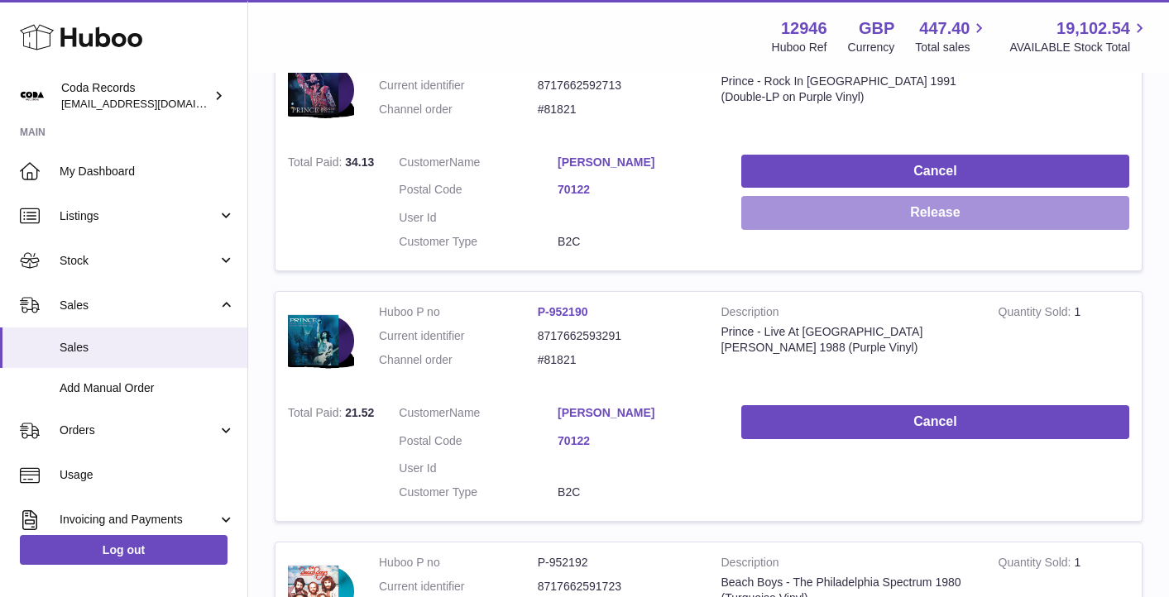
click at [882, 215] on button "Release" at bounding box center [935, 213] width 388 height 34
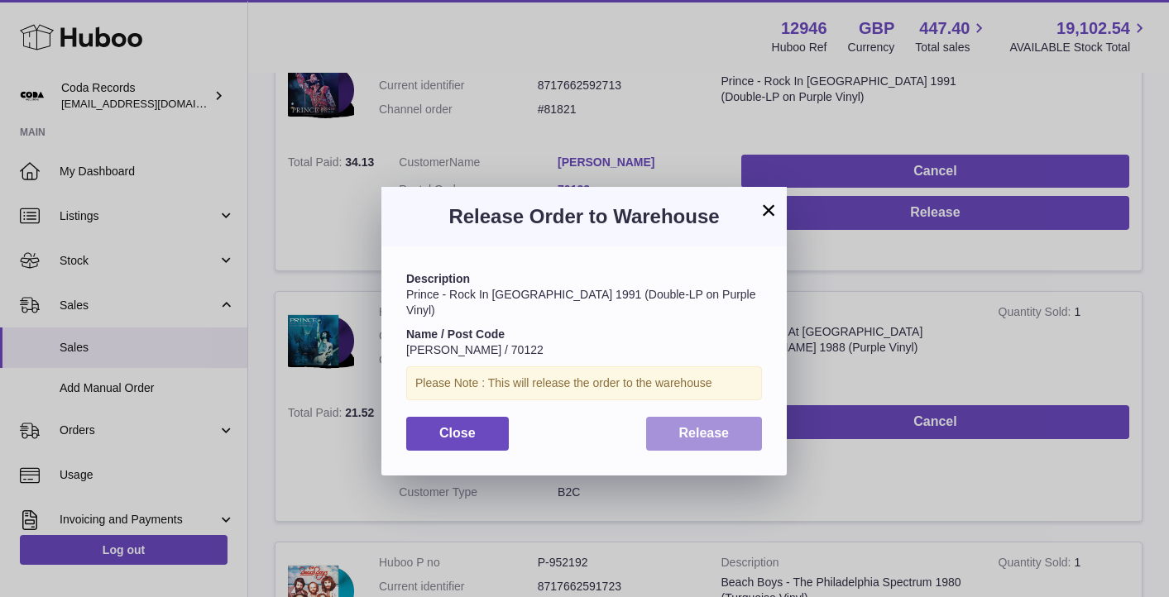
click at [747, 417] on button "Release" at bounding box center [704, 434] width 117 height 34
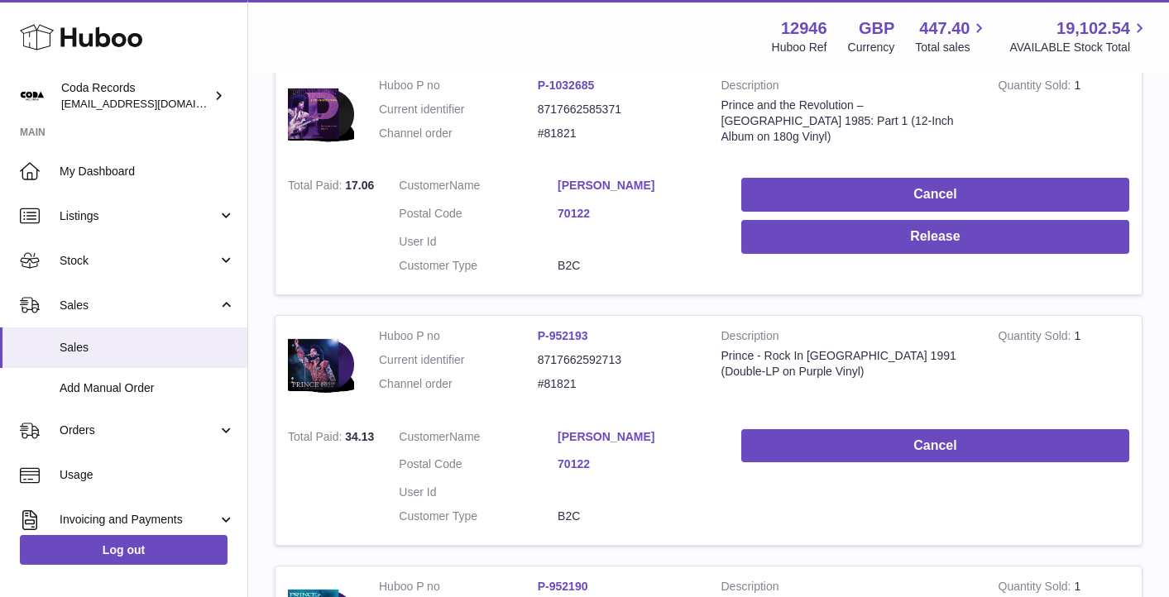
scroll to position [557, 0]
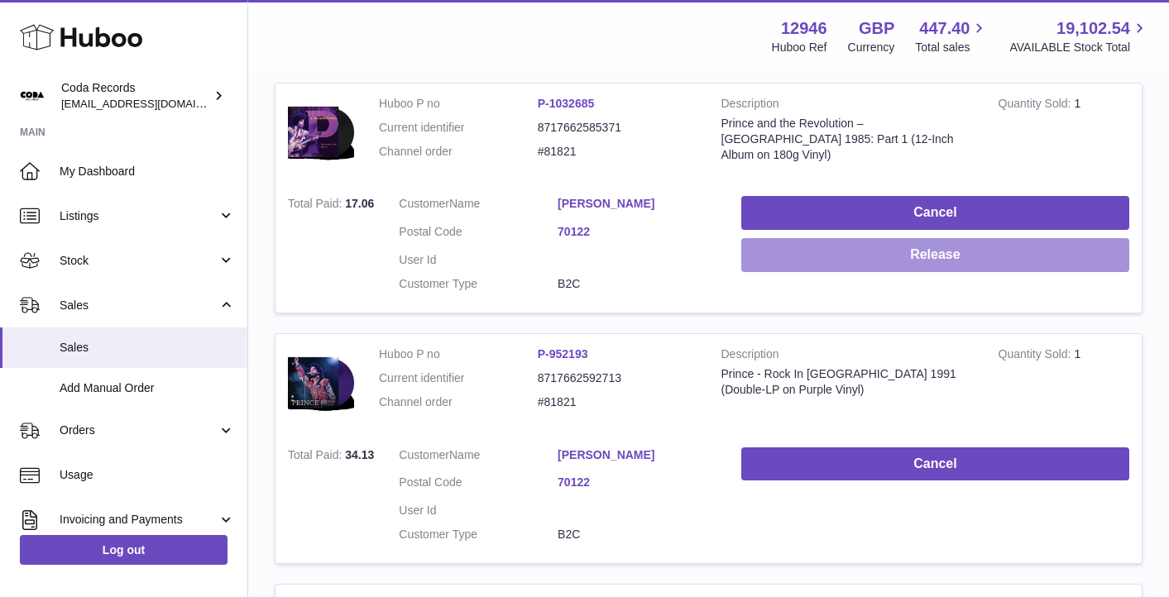
click at [879, 257] on button "Release" at bounding box center [935, 255] width 388 height 34
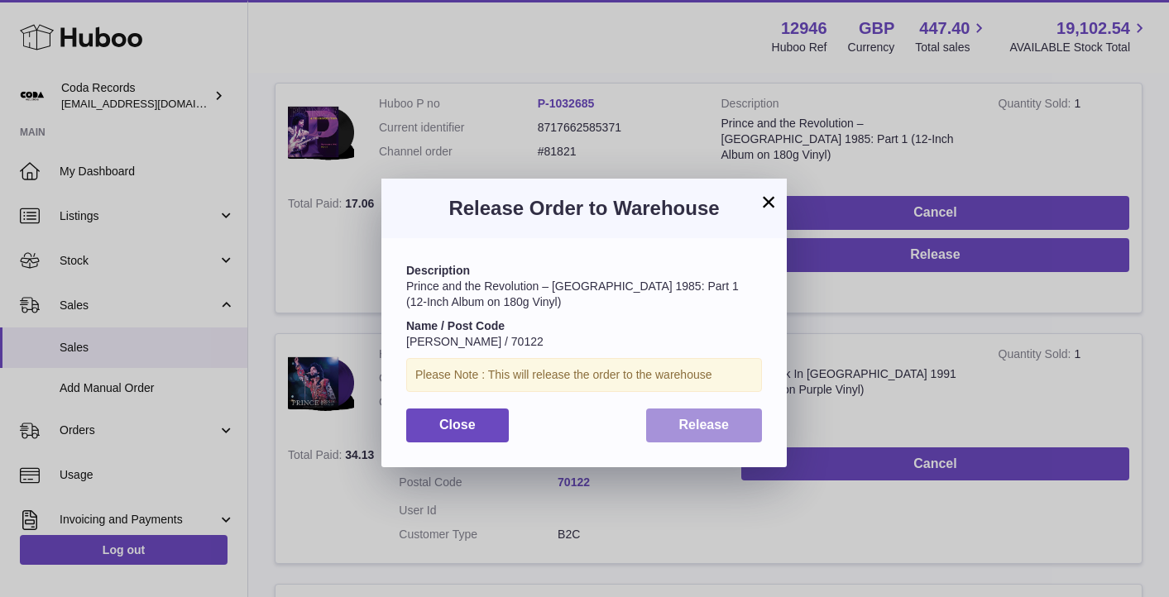
click at [732, 427] on button "Release" at bounding box center [704, 426] width 117 height 34
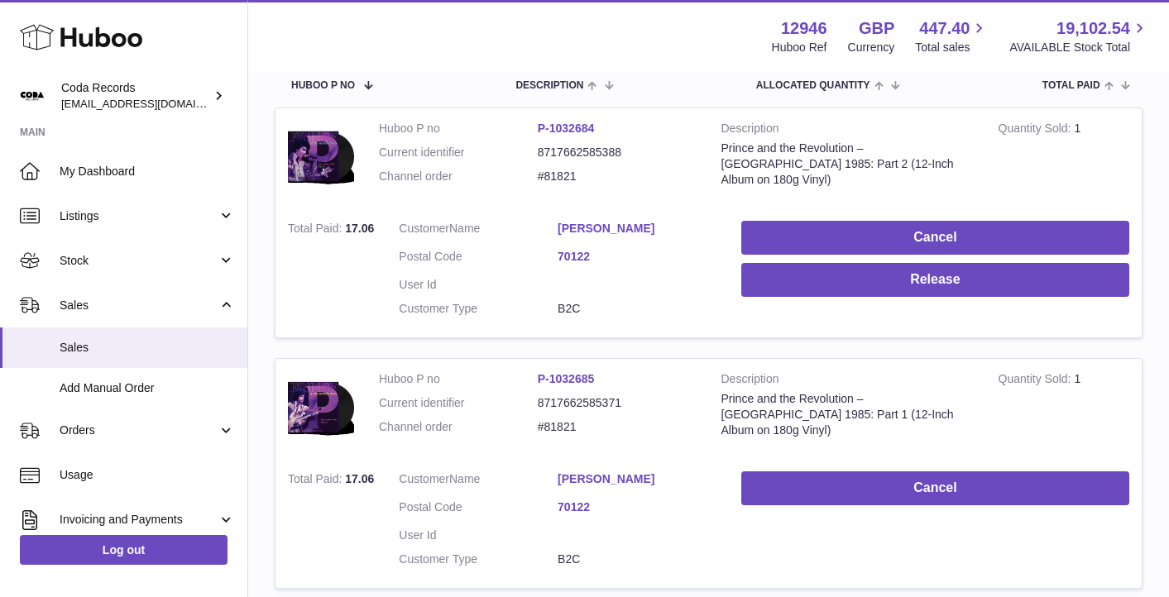
scroll to position [264, 0]
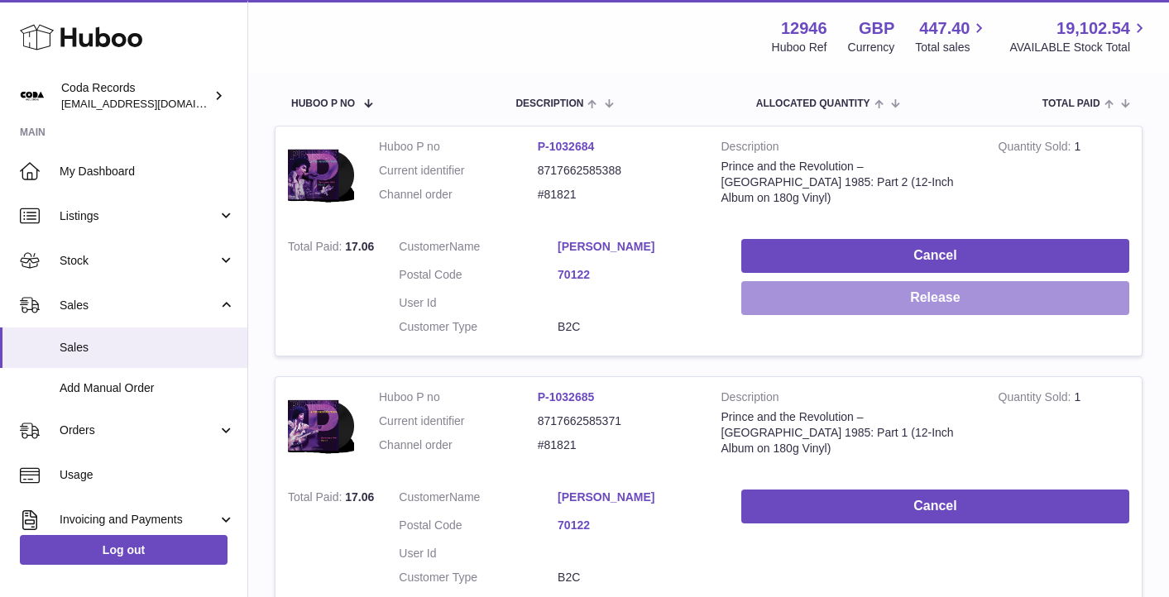
click at [867, 313] on button "Release" at bounding box center [935, 298] width 388 height 34
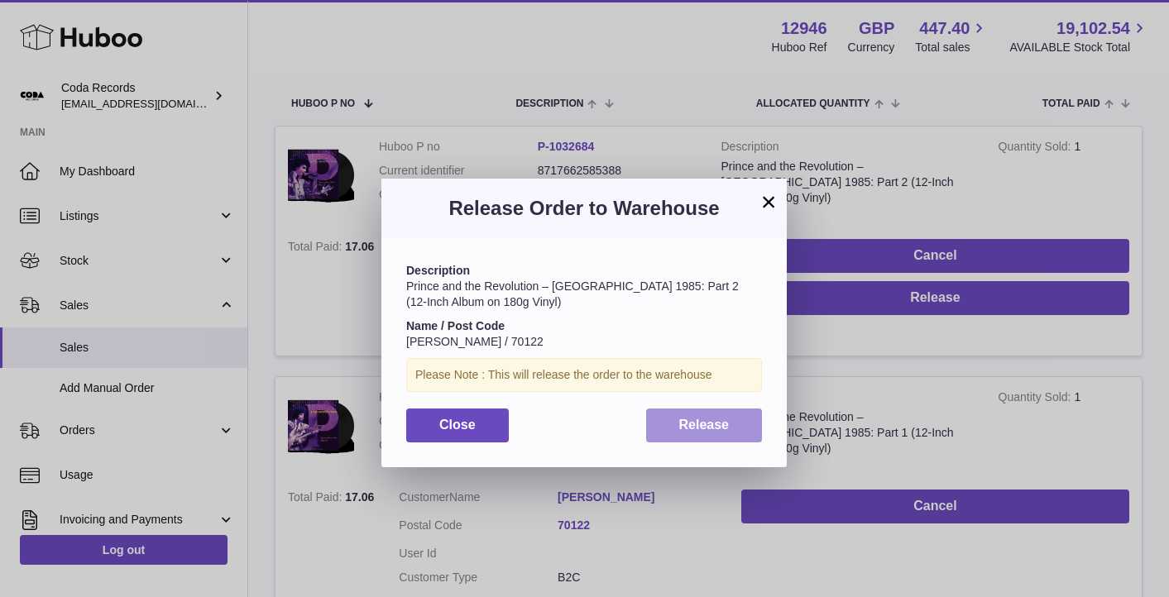
click at [733, 415] on button "Release" at bounding box center [704, 426] width 117 height 34
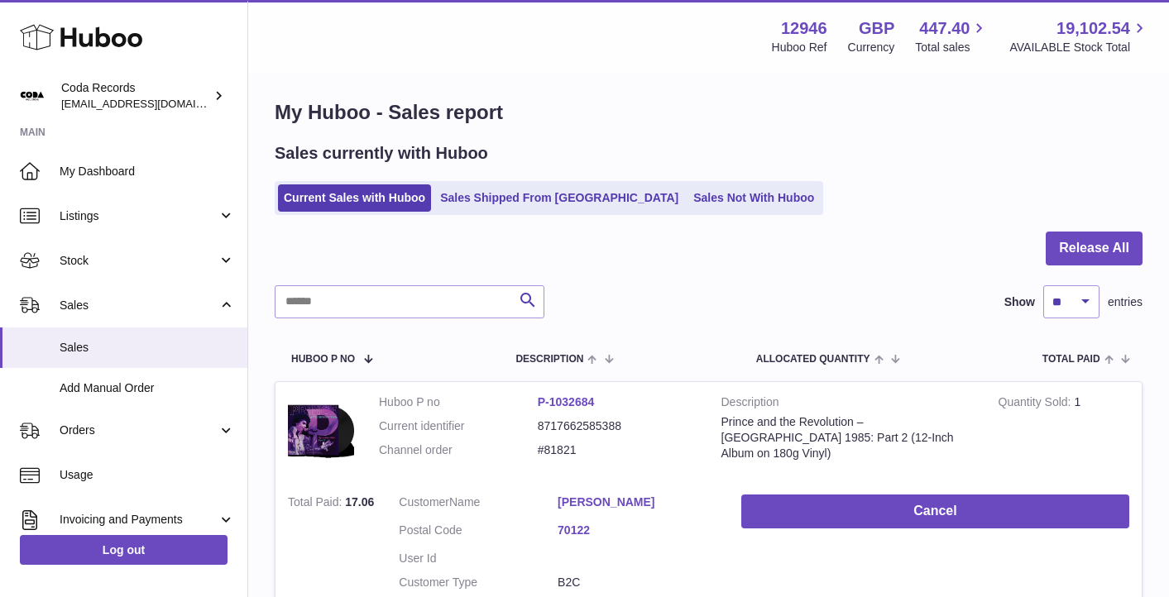
scroll to position [0, 0]
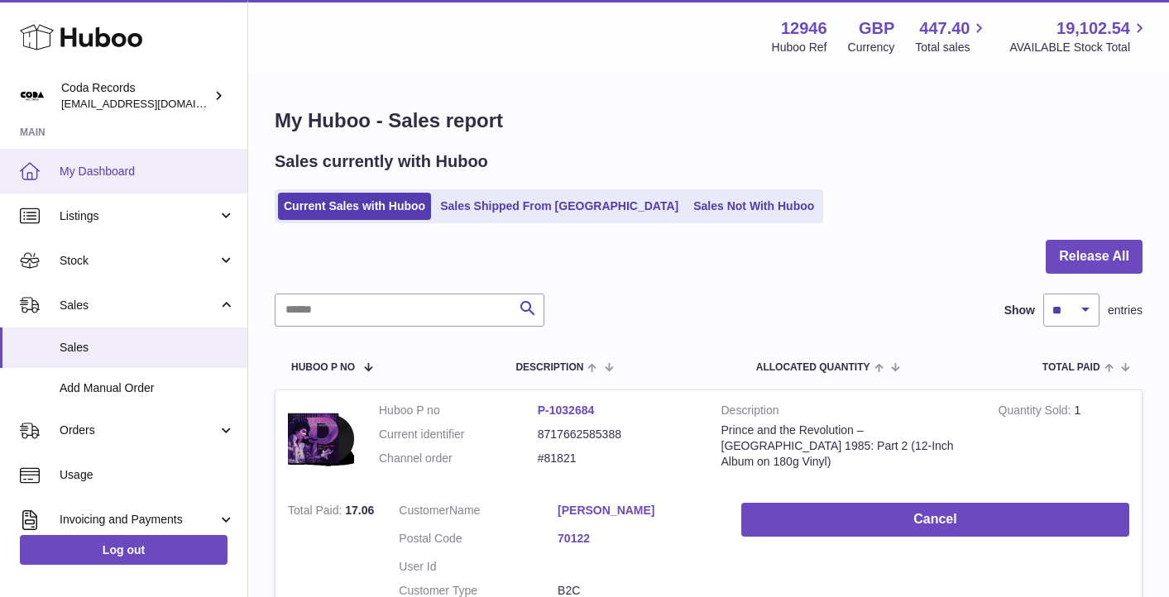
click at [136, 167] on span "My Dashboard" at bounding box center [147, 172] width 175 height 16
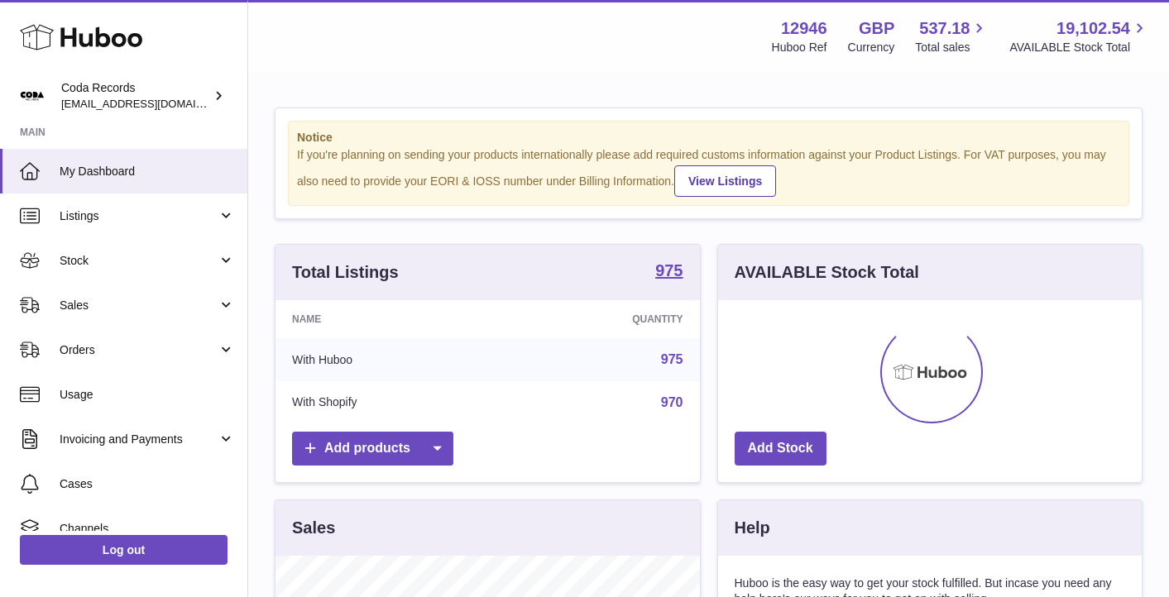
scroll to position [258, 423]
